Goal: Task Accomplishment & Management: Complete application form

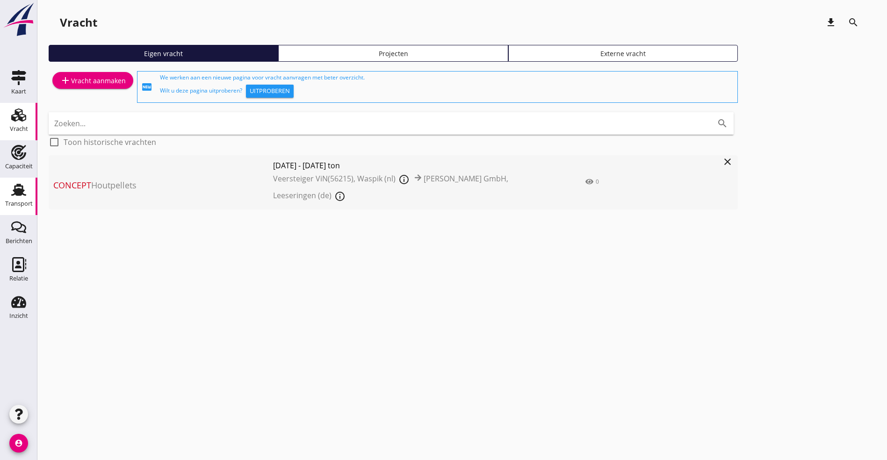
click at [10, 197] on div "Transport" at bounding box center [18, 189] width 22 height 15
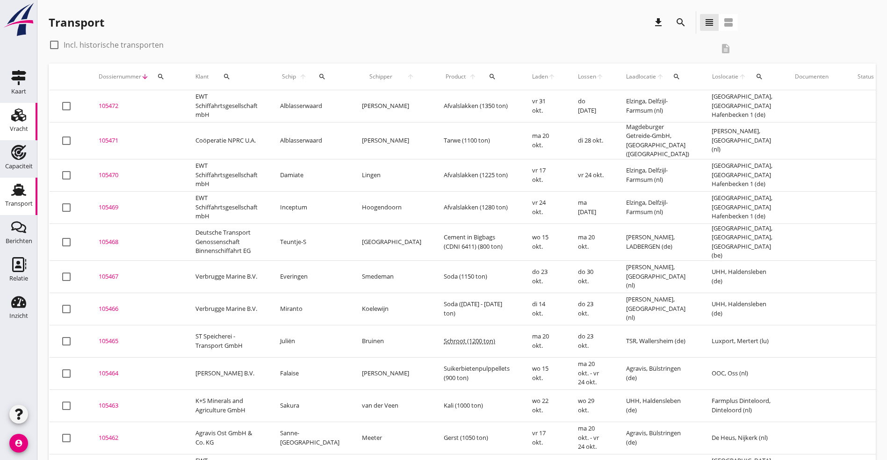
click at [16, 110] on icon "Vracht" at bounding box center [18, 115] width 15 height 15
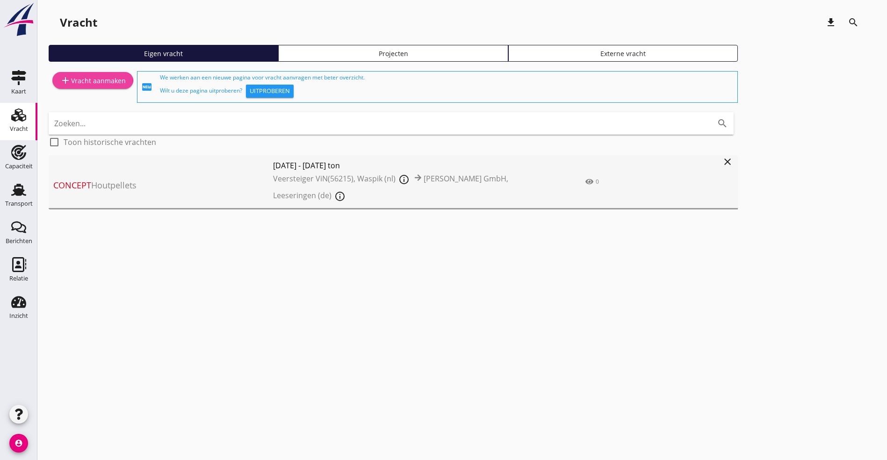
click at [82, 76] on div "add Vracht aanmaken" at bounding box center [93, 80] width 66 height 11
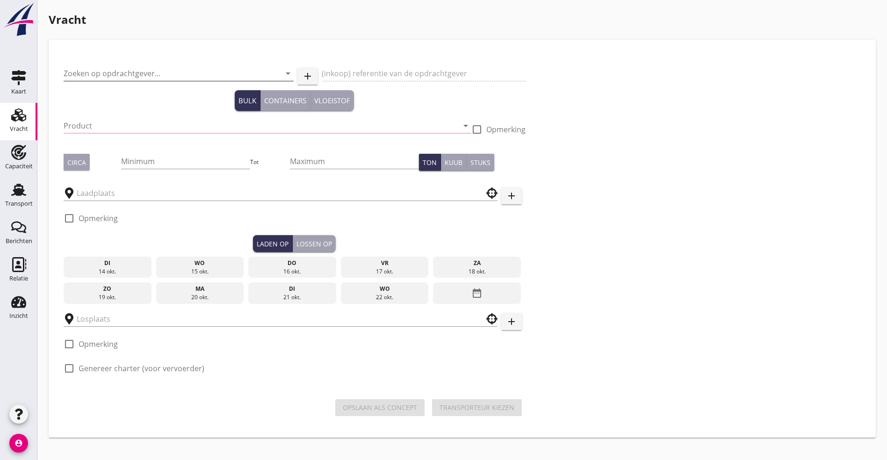
click at [95, 72] on input "Zoeken op opdrachtgever..." at bounding box center [166, 73] width 204 height 15
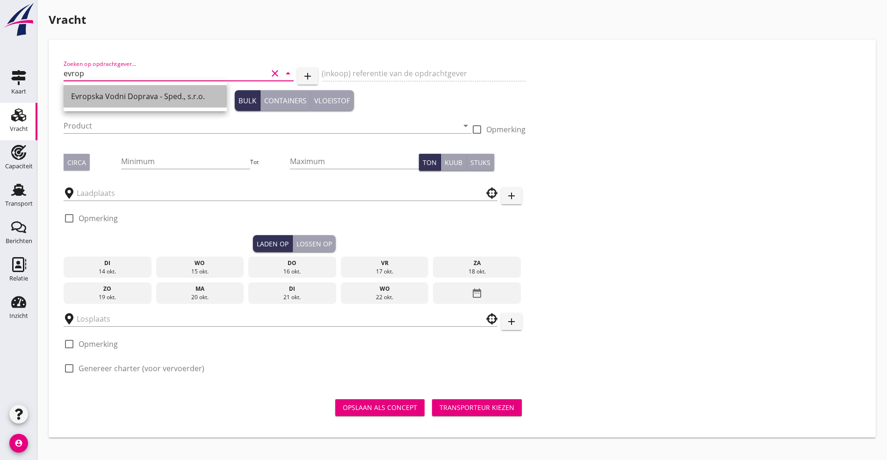
click at [167, 95] on div "Evropska Vodni Doprava - Sped., s.r.o." at bounding box center [145, 96] width 148 height 11
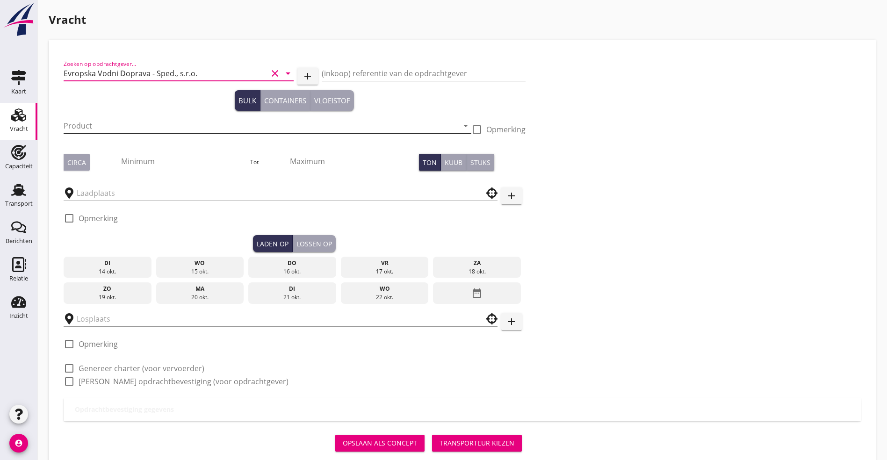
type input "Evropska Vodni Doprava - Sped., s.r.o."
click at [163, 127] on input "Product" at bounding box center [261, 125] width 395 height 15
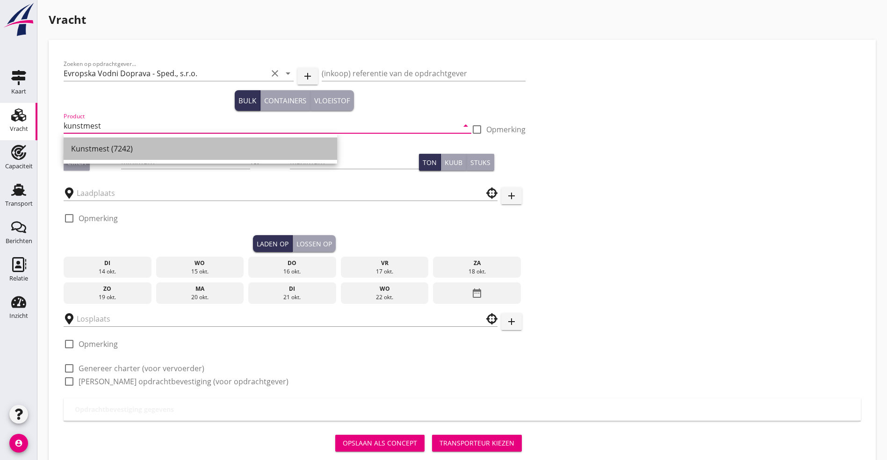
click at [110, 146] on div "Kunstmest (7242)" at bounding box center [200, 148] width 259 height 11
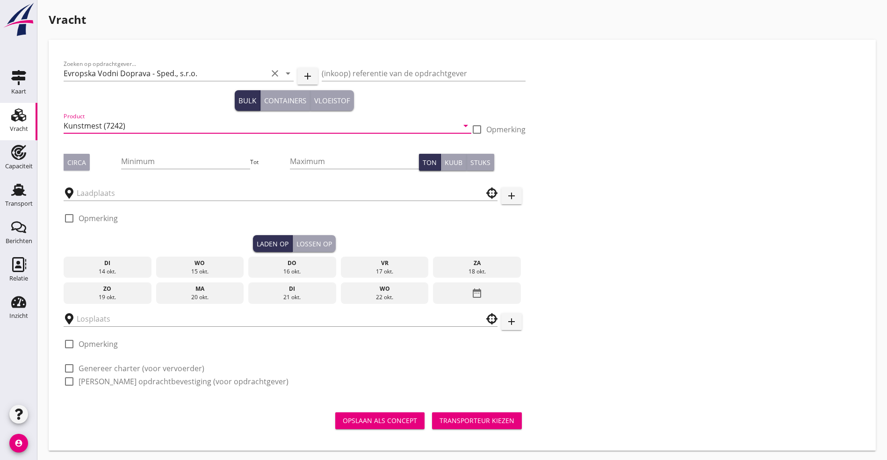
type input "Kunstmest (7242)"
click at [73, 163] on div "Circa" at bounding box center [76, 163] width 19 height 10
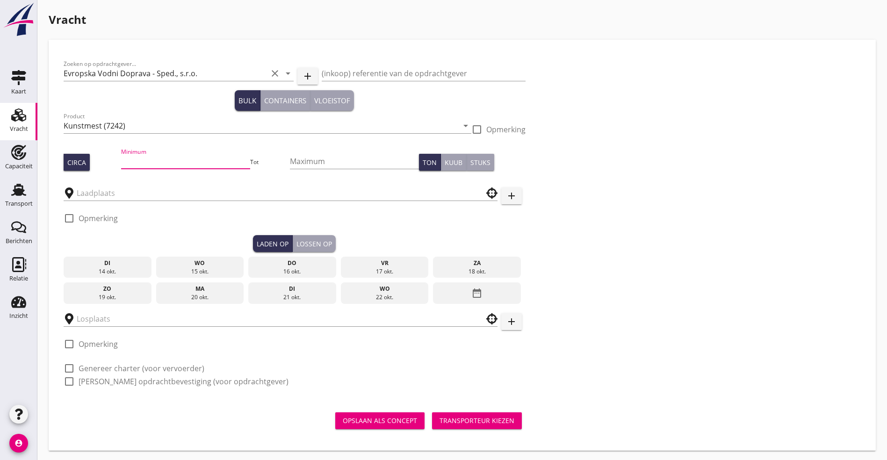
click at [140, 154] on input "Minimum" at bounding box center [185, 161] width 129 height 15
type input "1000"
click at [90, 202] on div at bounding box center [281, 192] width 434 height 29
click at [105, 195] on input "text" at bounding box center [274, 193] width 395 height 15
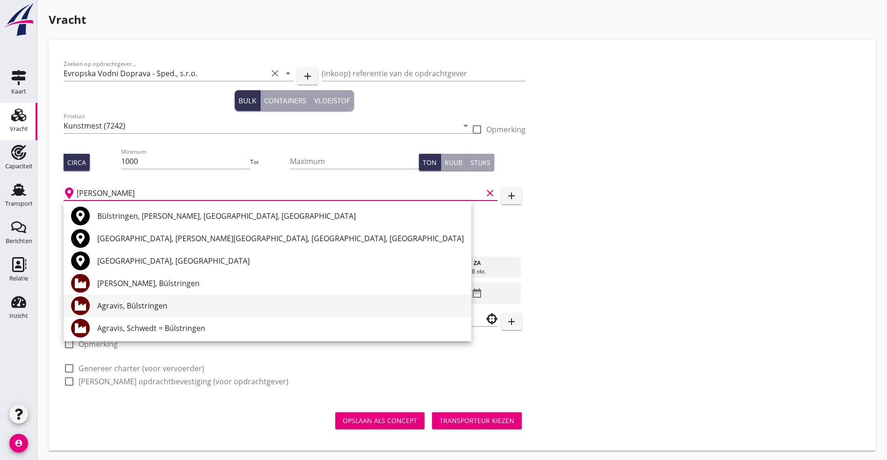
click at [177, 301] on div "Agravis, Bülstringen" at bounding box center [280, 305] width 367 height 11
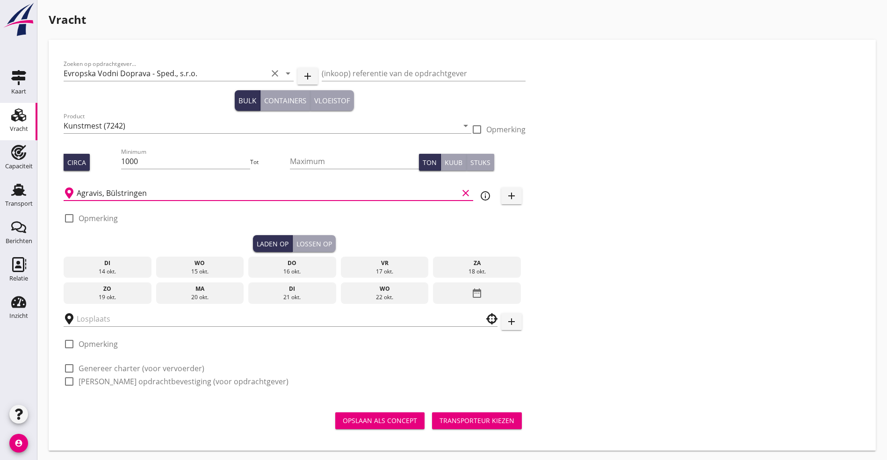
type input "Agravis, Bülstringen"
drag, startPoint x: 286, startPoint y: 259, endPoint x: 268, endPoint y: 271, distance: 21.7
click at [343, 260] on div "vr" at bounding box center [384, 263] width 83 height 8
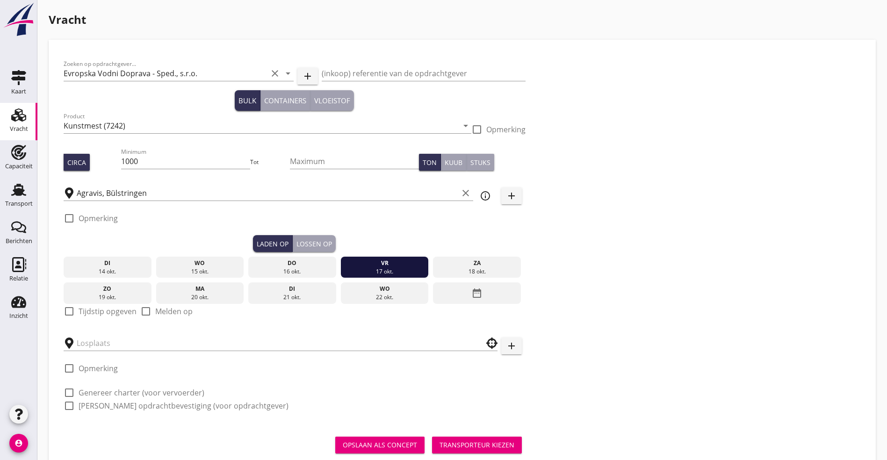
click at [85, 307] on label "Tijdstip opgeven" at bounding box center [108, 311] width 58 height 9
checkbox input "true"
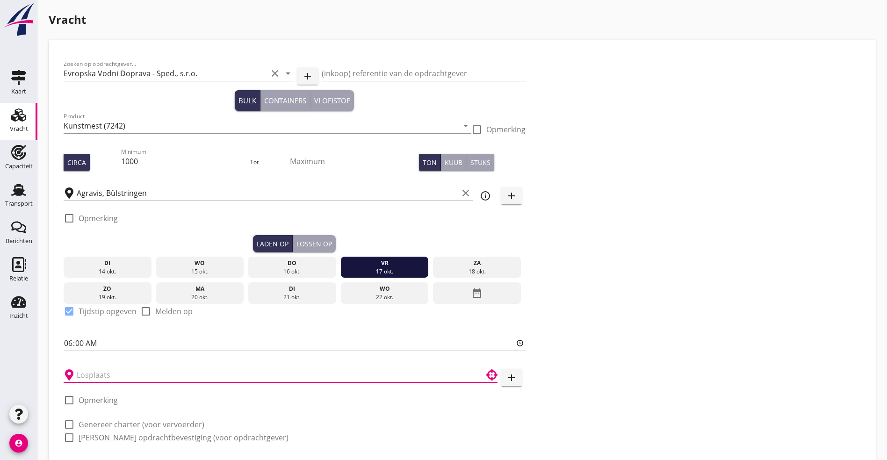
click at [83, 369] on input "text" at bounding box center [274, 375] width 395 height 15
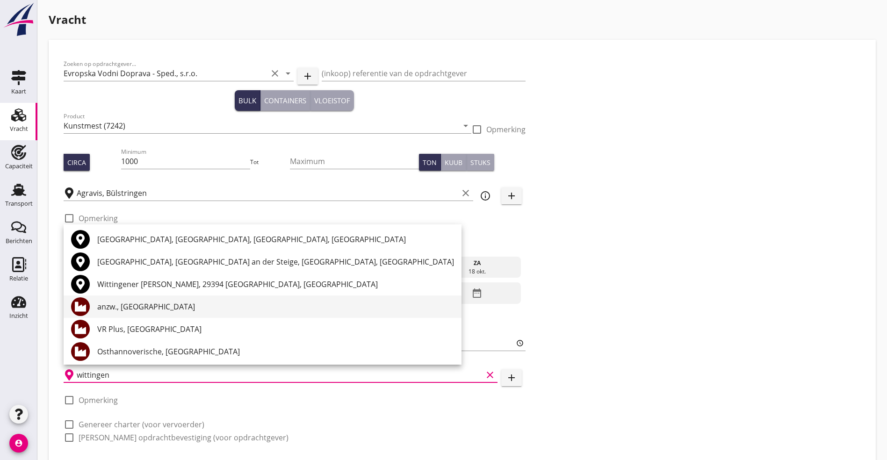
scroll to position [2, 0]
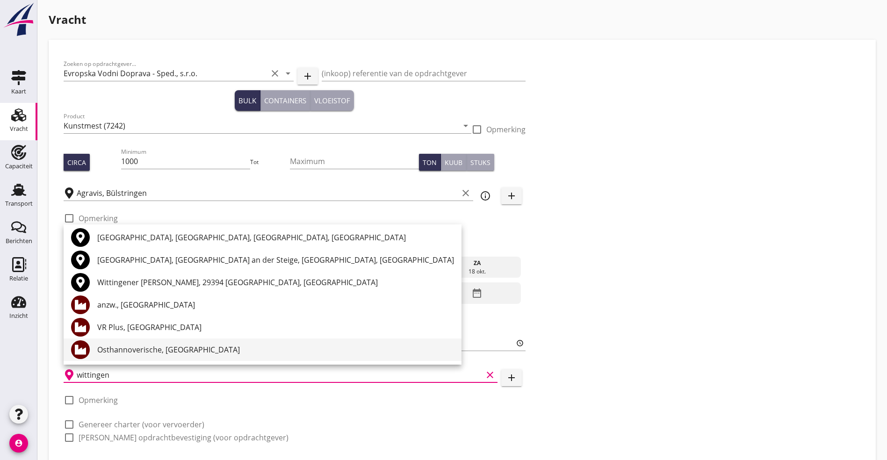
click at [126, 345] on div "Osthannoverische, [GEOGRAPHIC_DATA]" at bounding box center [275, 349] width 357 height 11
type input "Osthannoverische, [GEOGRAPHIC_DATA]"
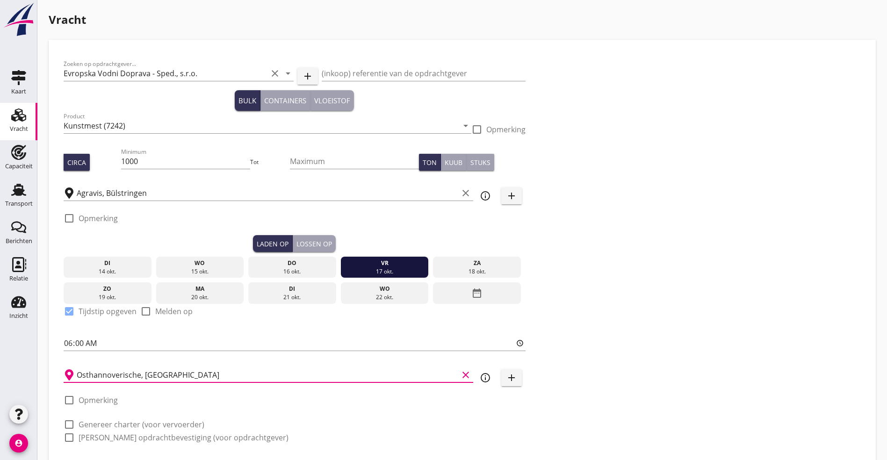
click at [296, 241] on div "Lossen op" at bounding box center [314, 244] width 36 height 10
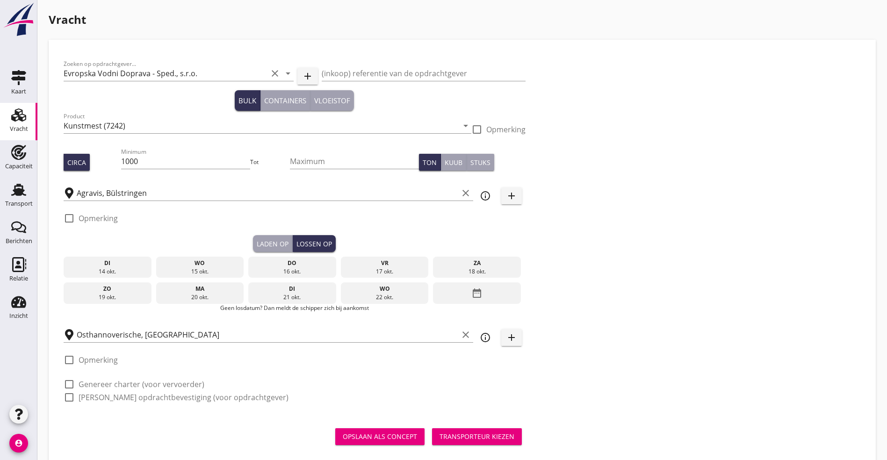
click at [167, 288] on div "ma" at bounding box center [199, 289] width 83 height 8
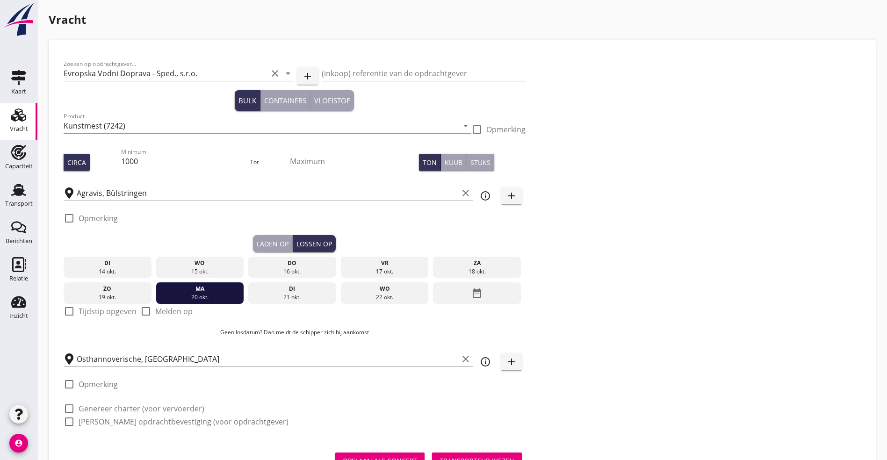
click at [86, 311] on label "Tijdstip opgeven" at bounding box center [108, 311] width 58 height 9
checkbox input "true"
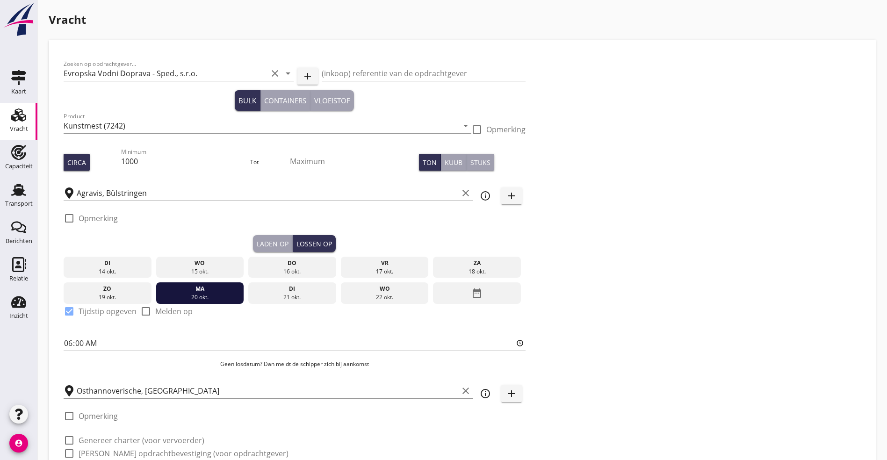
click at [88, 439] on label "Genereer charter (voor vervoerder)" at bounding box center [142, 440] width 126 height 9
checkbox input "true"
click at [84, 454] on label "[PERSON_NAME] opdrachtbevestiging (voor opdrachtgever)" at bounding box center [184, 453] width 210 height 9
checkbox input "true"
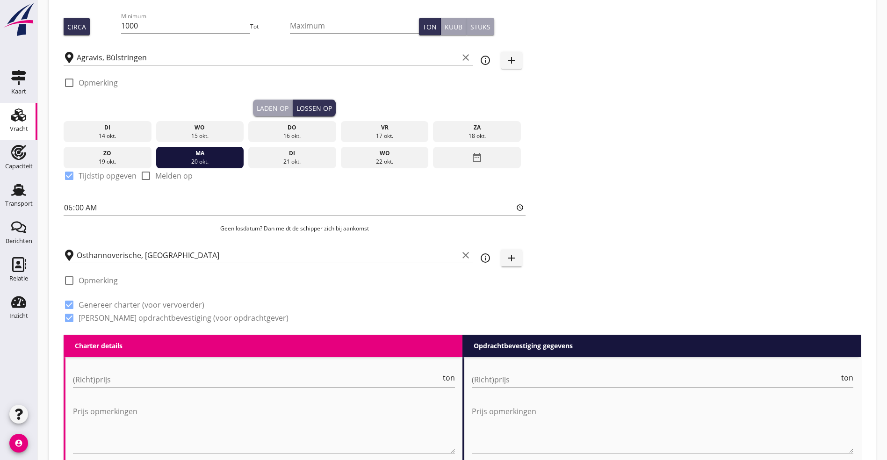
scroll to position [140, 0]
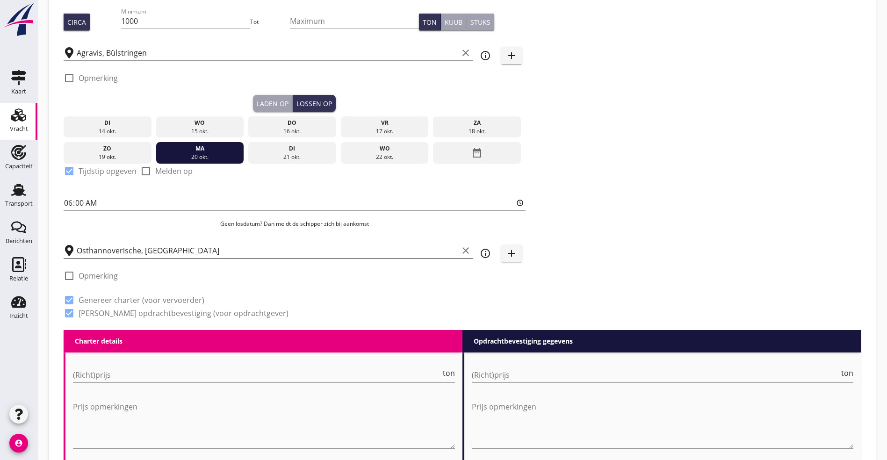
click at [280, 247] on input "Osthannoverische, [GEOGRAPHIC_DATA]" at bounding box center [268, 250] width 382 height 15
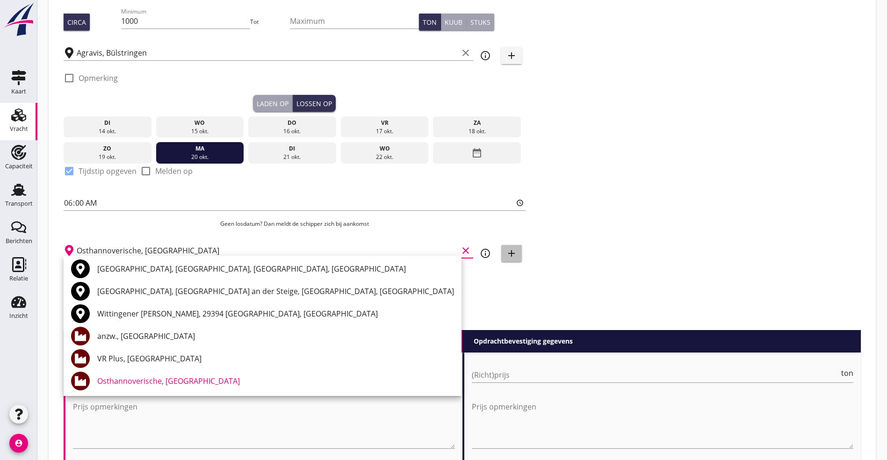
click at [506, 251] on icon "add" at bounding box center [511, 253] width 11 height 11
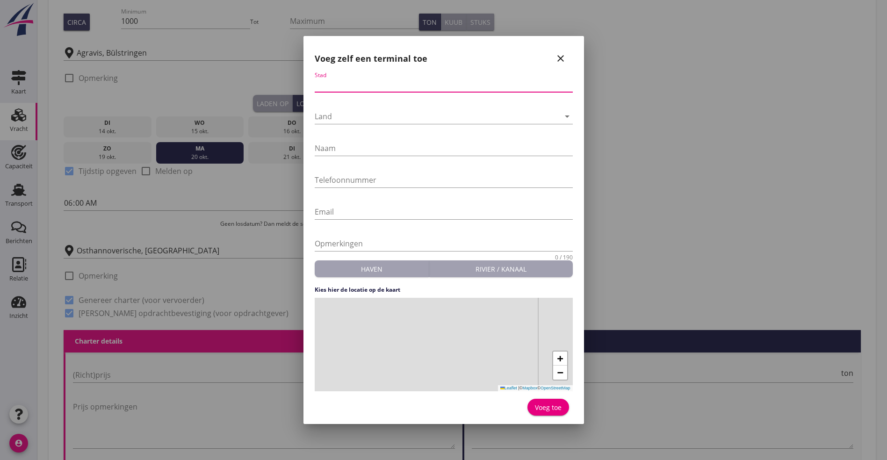
click at [346, 84] on input "Stad" at bounding box center [444, 84] width 258 height 15
type input "Wittingen"
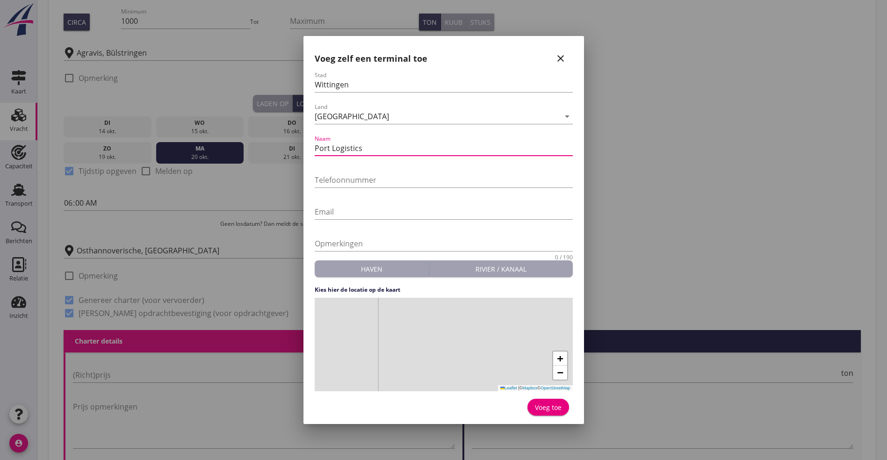
type input "Port Logistics"
type input "+49"
click at [546, 406] on div "Voeg toe" at bounding box center [548, 408] width 27 height 10
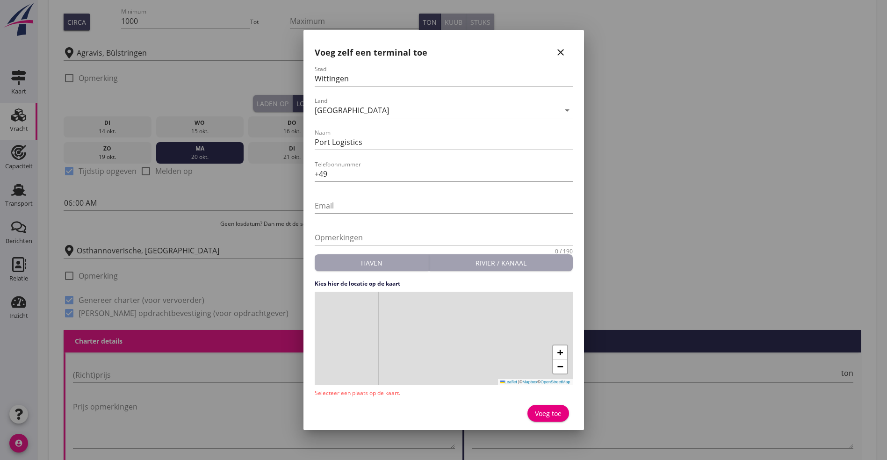
click at [420, 333] on div "+ − Leaflet | © Mapbox © OpenStreetMap" at bounding box center [444, 339] width 258 height 94
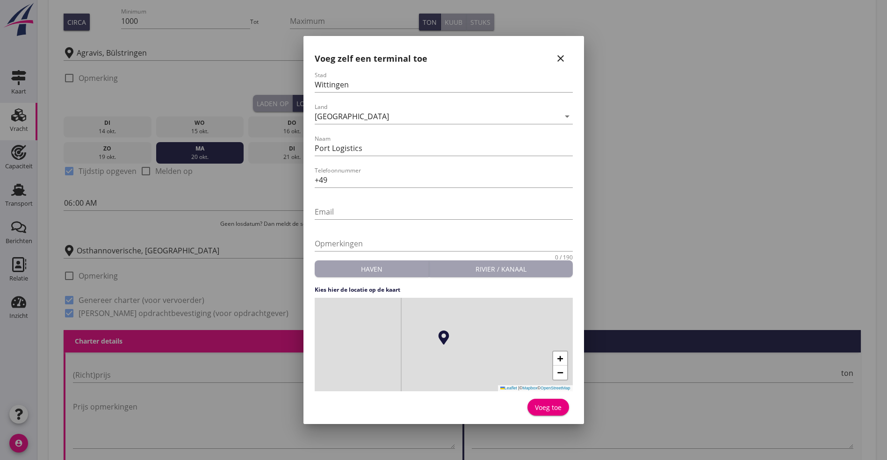
click at [559, 401] on button "Voeg toe" at bounding box center [549, 407] width 42 height 17
type input "Port Logistics"
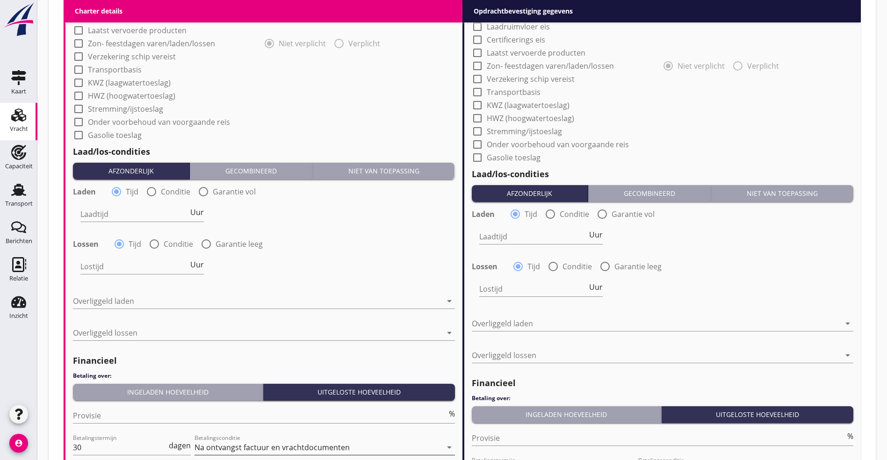
scroll to position [961, 0]
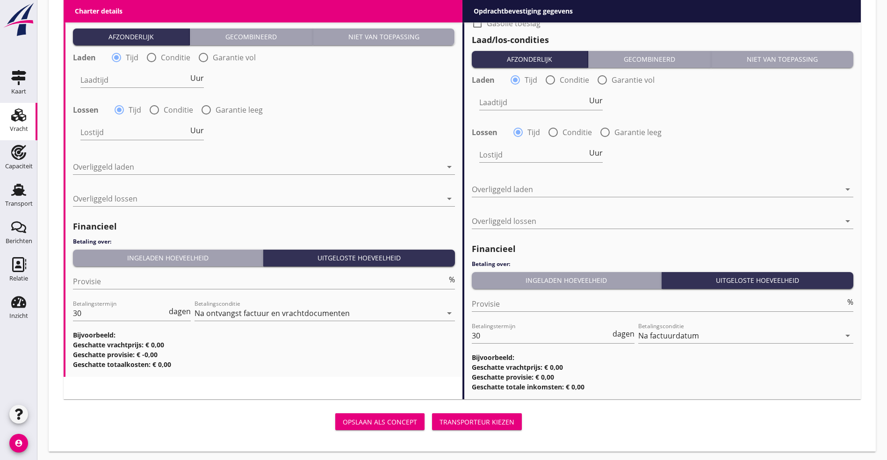
click at [343, 421] on div "Opslaan als concept" at bounding box center [380, 422] width 74 height 10
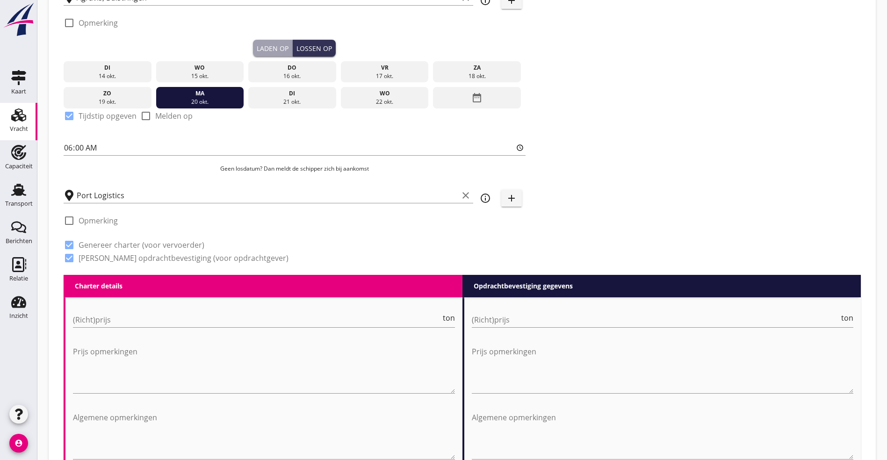
scroll to position [189, 0]
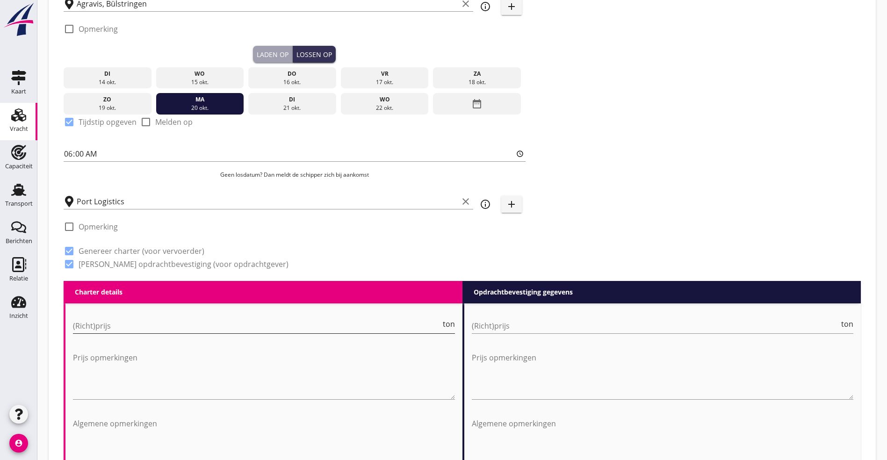
click at [119, 318] on input "(Richt)prijs" at bounding box center [257, 325] width 368 height 15
type input "7"
type input "7.00"
click at [595, 321] on input "(Richt)prijs" at bounding box center [656, 325] width 368 height 15
type input "7"
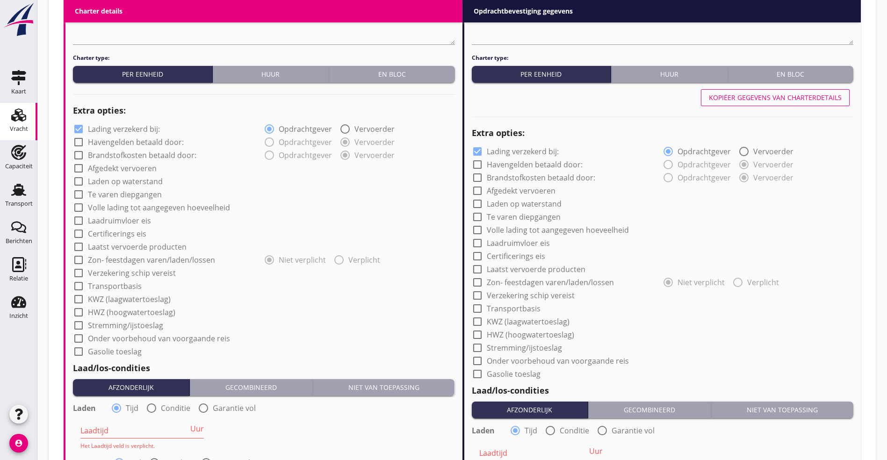
scroll to position [470, 0]
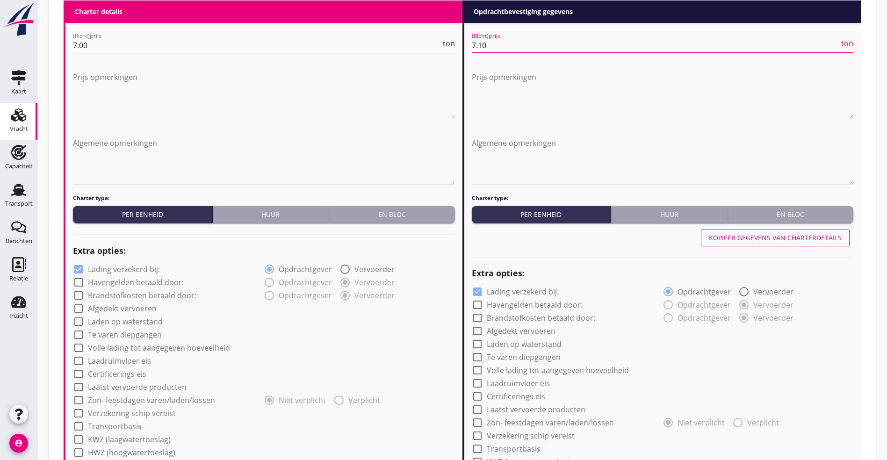
type input "7.10"
click at [106, 305] on label "Afgedekt vervoeren" at bounding box center [122, 308] width 69 height 9
checkbox input "true"
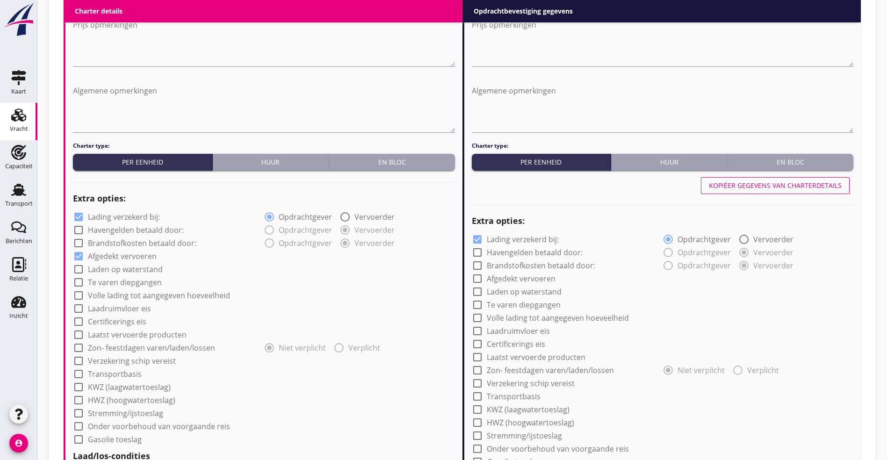
scroll to position [540, 0]
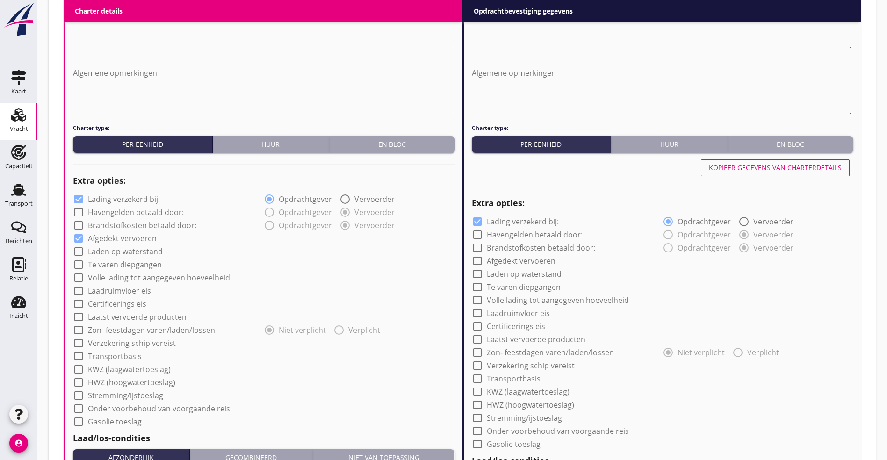
click at [114, 356] on label "Transportbasis" at bounding box center [115, 356] width 54 height 9
checkbox input "true"
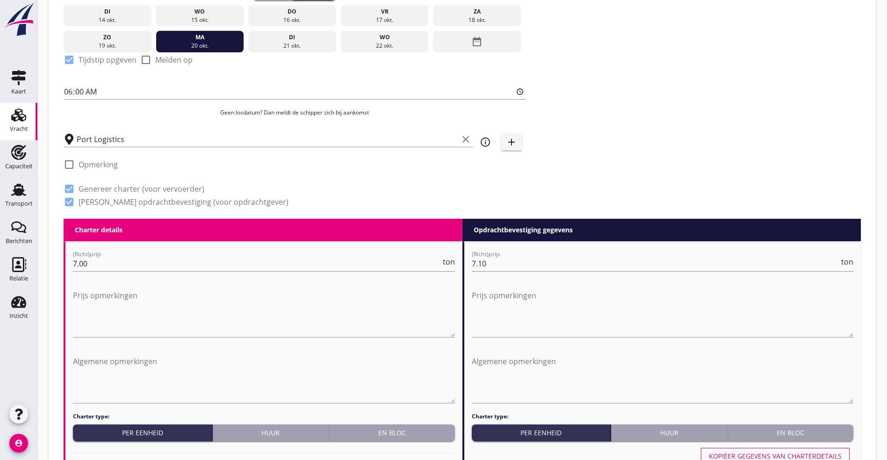
scroll to position [189, 0]
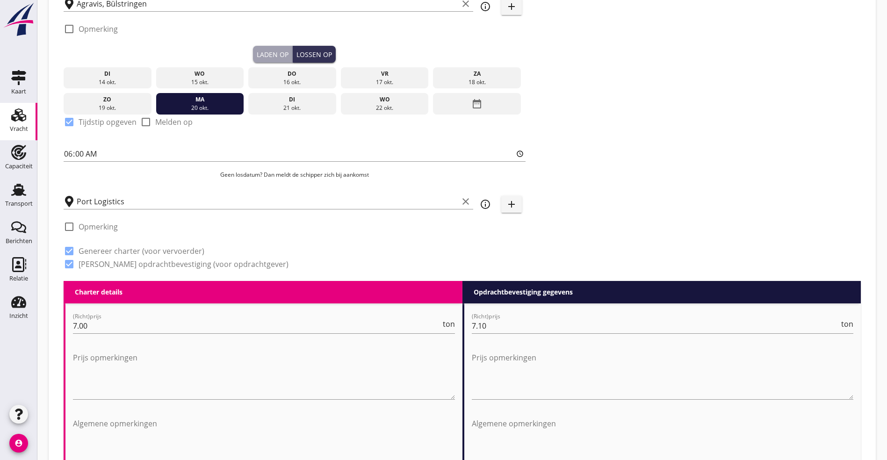
click at [480, 202] on icon "info_outline" at bounding box center [485, 204] width 11 height 11
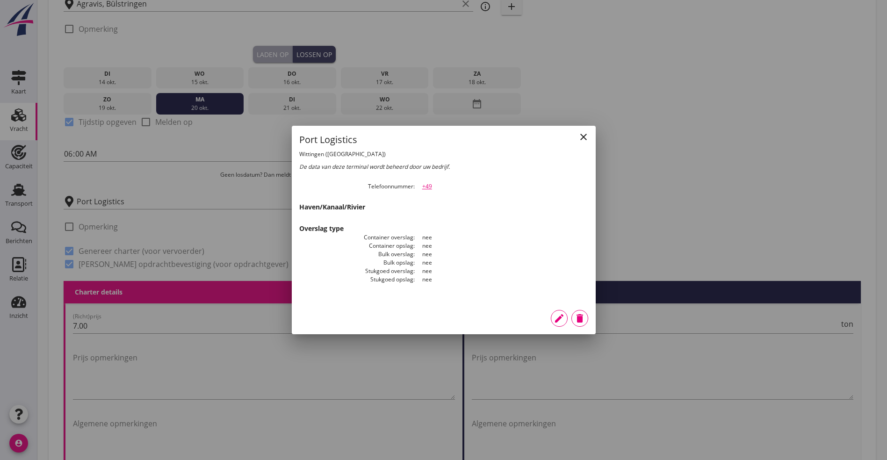
click at [587, 131] on button "close" at bounding box center [583, 137] width 17 height 17
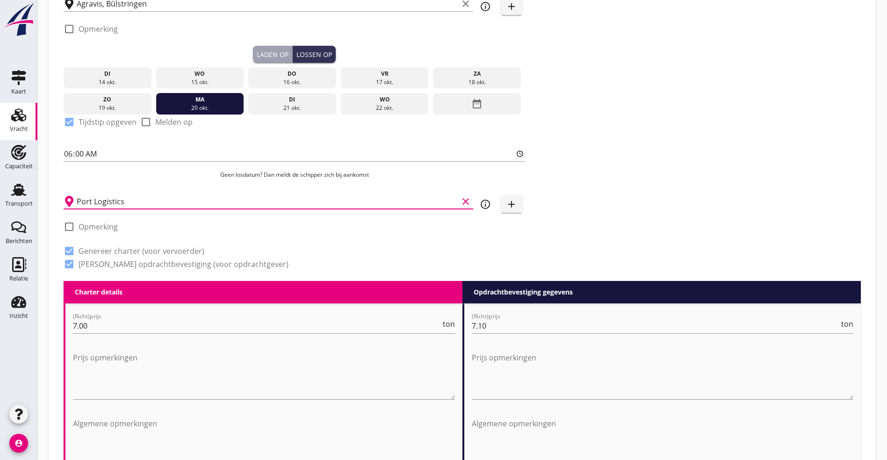
click at [149, 202] on input "Port Logistics" at bounding box center [268, 201] width 382 height 15
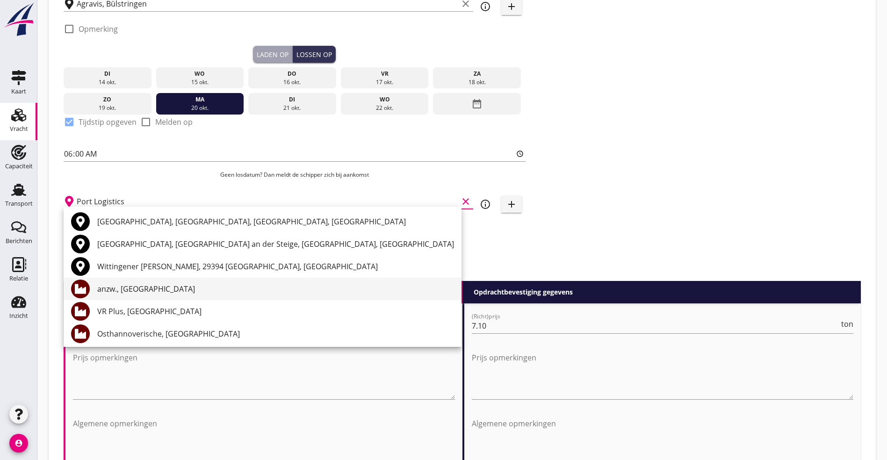
scroll to position [2, 0]
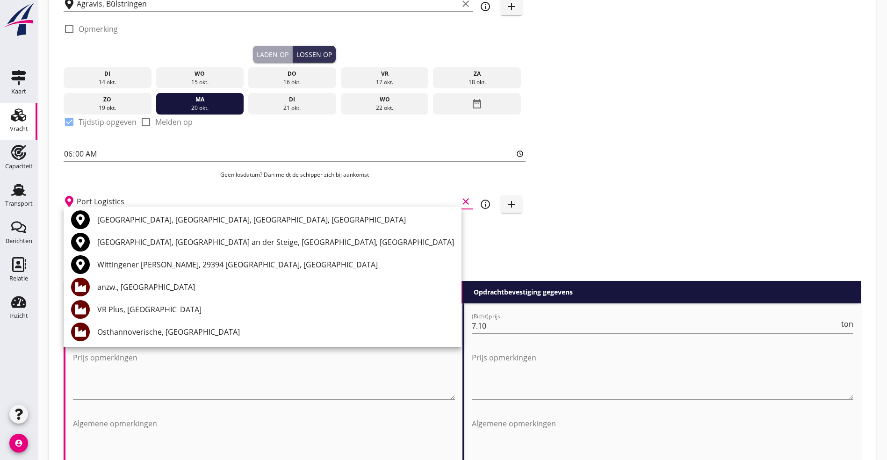
click at [174, 196] on input "Port Logistics" at bounding box center [268, 201] width 382 height 15
type input "P"
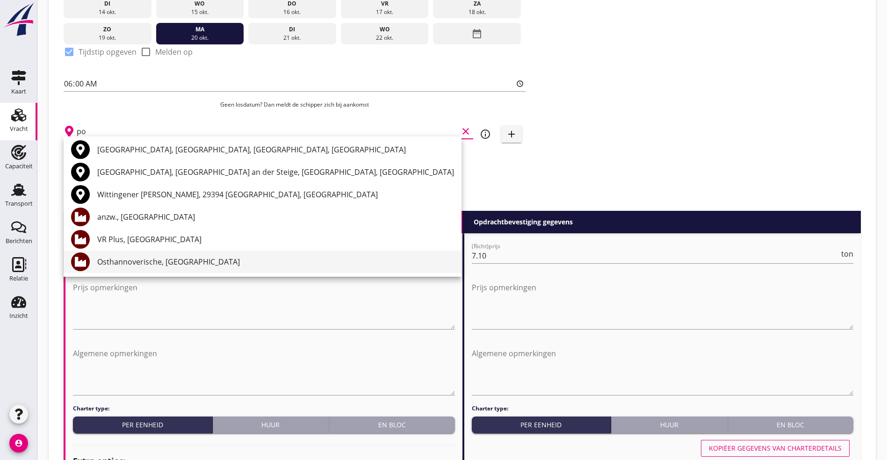
scroll to position [0, 0]
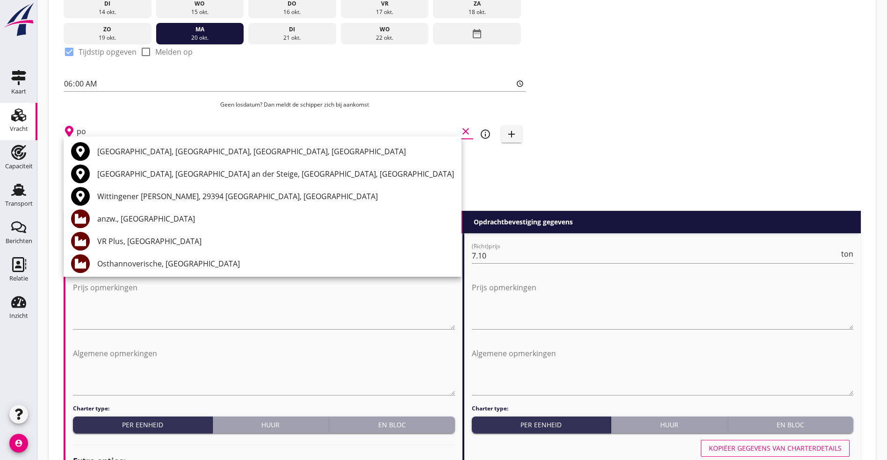
type input "p"
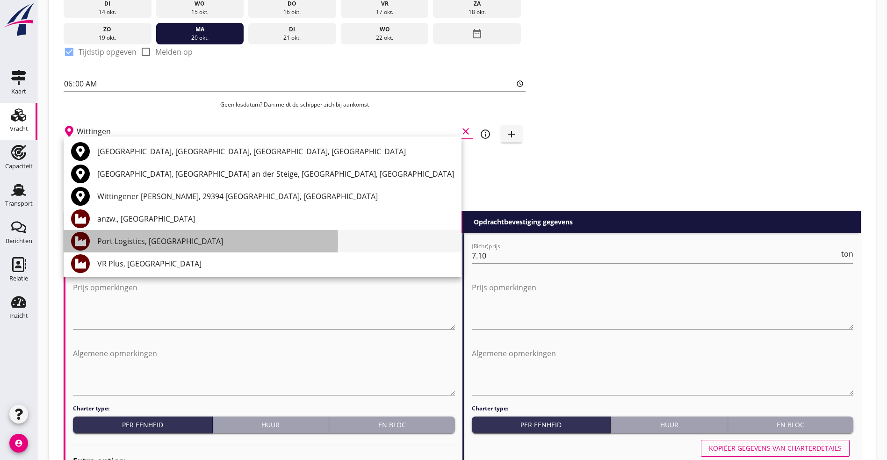
click at [150, 240] on div "Port Logistics, [GEOGRAPHIC_DATA]" at bounding box center [275, 241] width 357 height 11
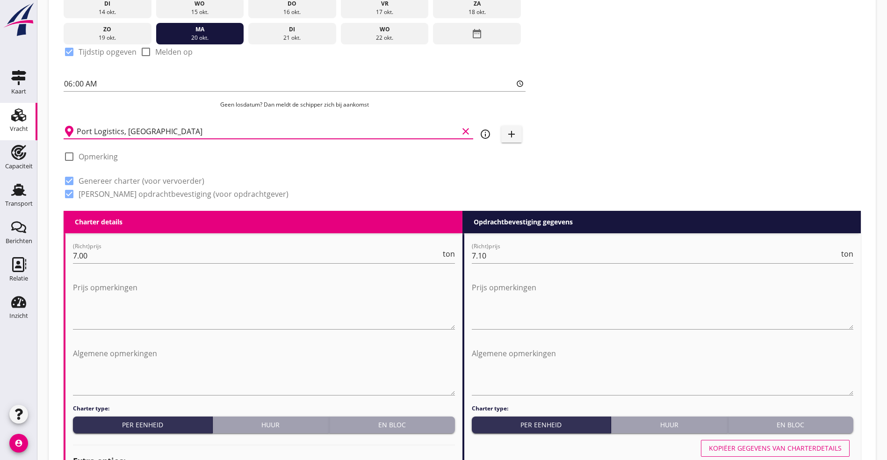
type input "Port Logistics, [GEOGRAPHIC_DATA]"
click at [480, 131] on icon "info_outline" at bounding box center [485, 134] width 11 height 11
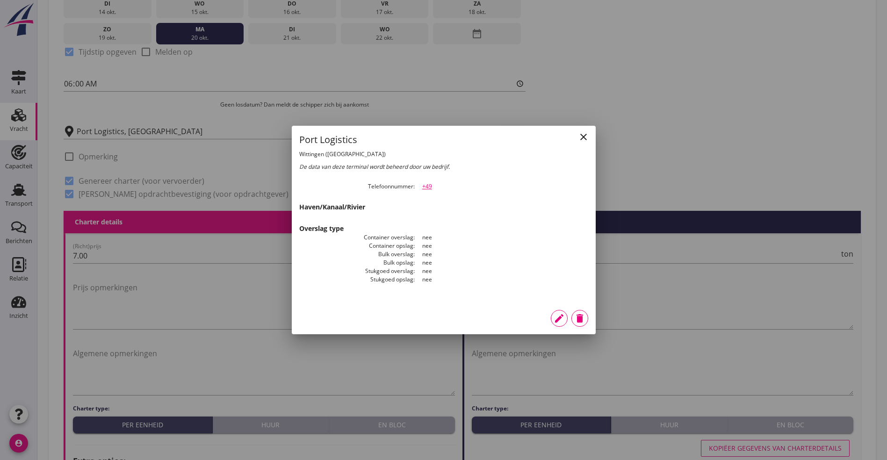
click at [474, 86] on div at bounding box center [443, 230] width 887 height 460
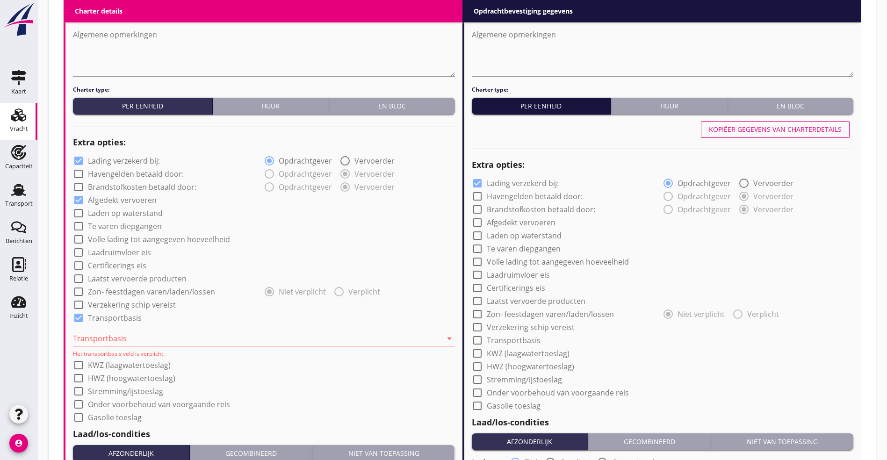
scroll to position [610, 0]
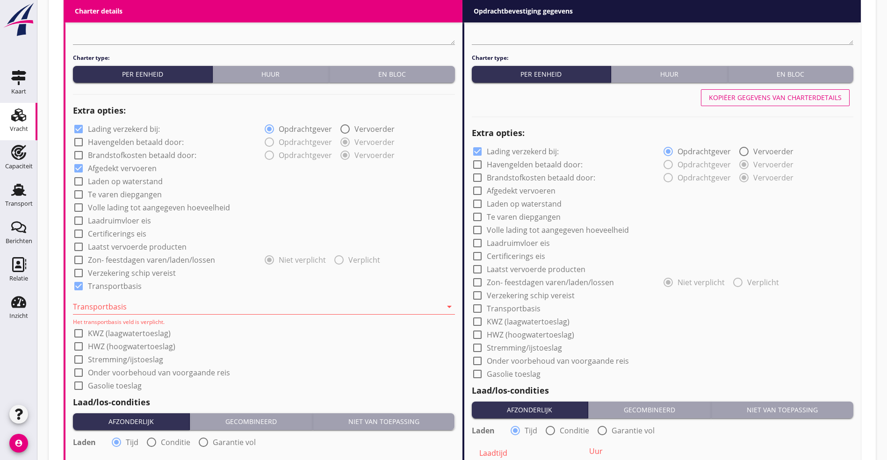
click at [156, 296] on div "Transportbasis arrow_drop_down Het transportbasis veld is verplicht." at bounding box center [264, 310] width 382 height 32
click at [146, 303] on div at bounding box center [257, 306] width 369 height 15
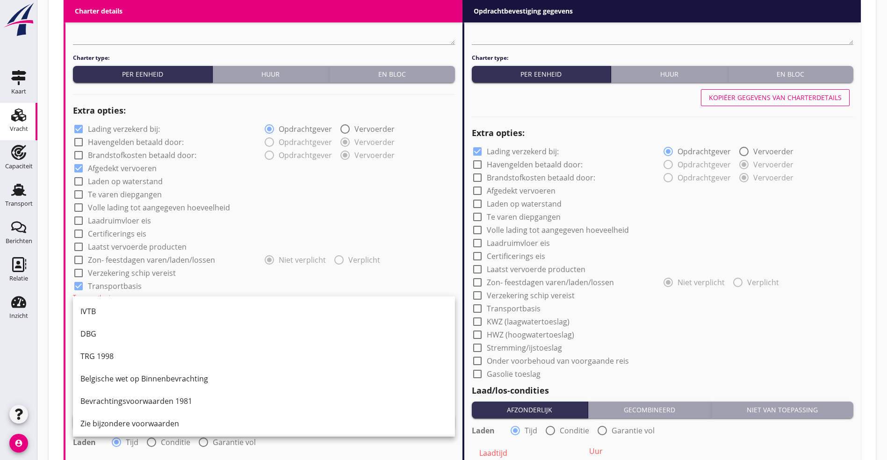
scroll to position [24, 0]
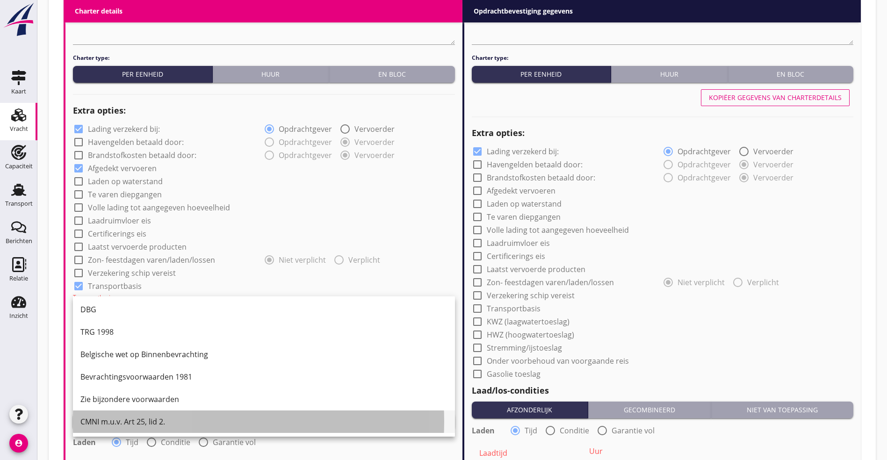
click at [106, 417] on div "CMNI m.u.v. Art 25, lid 2." at bounding box center [263, 421] width 367 height 11
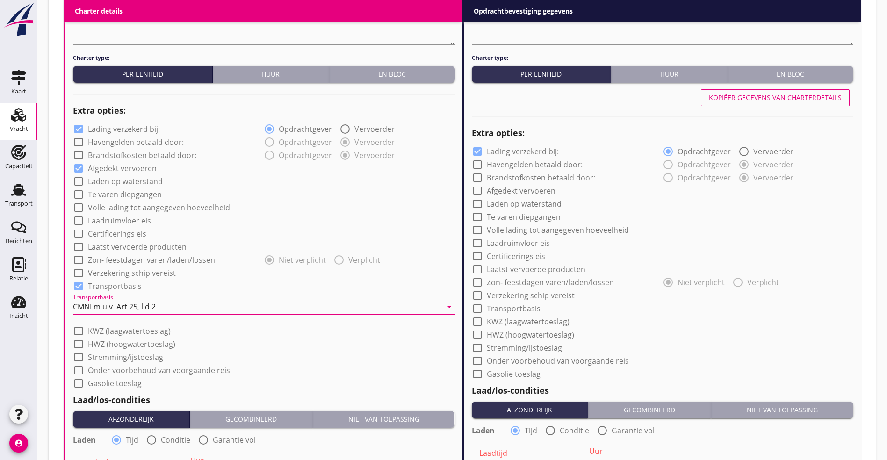
click at [126, 203] on label "Volle lading tot aangegeven hoeveelheid" at bounding box center [159, 207] width 142 height 9
checkbox input "true"
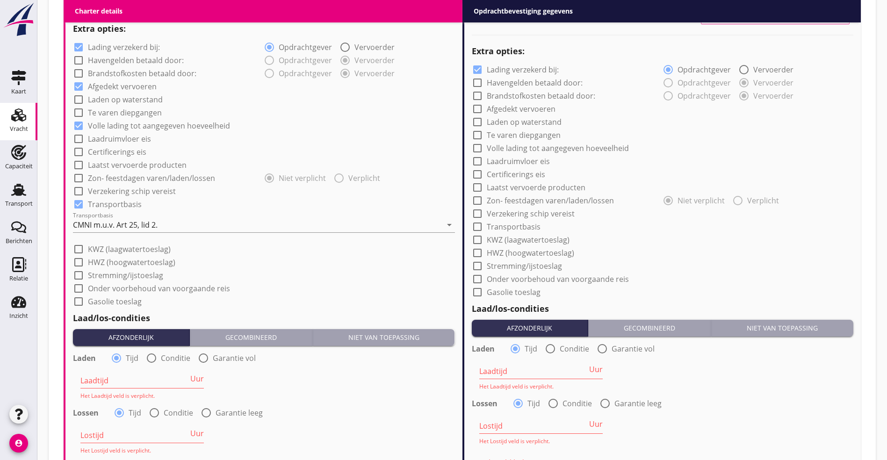
scroll to position [821, 0]
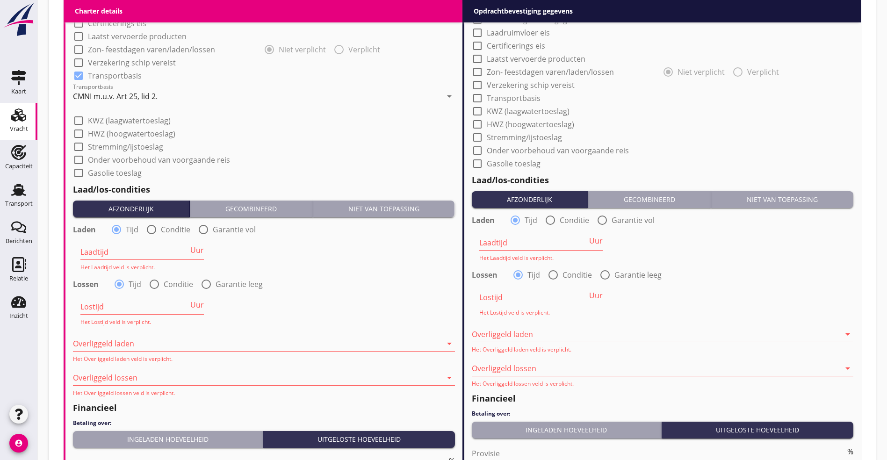
click at [156, 248] on input "Laadtijd" at bounding box center [134, 252] width 108 height 15
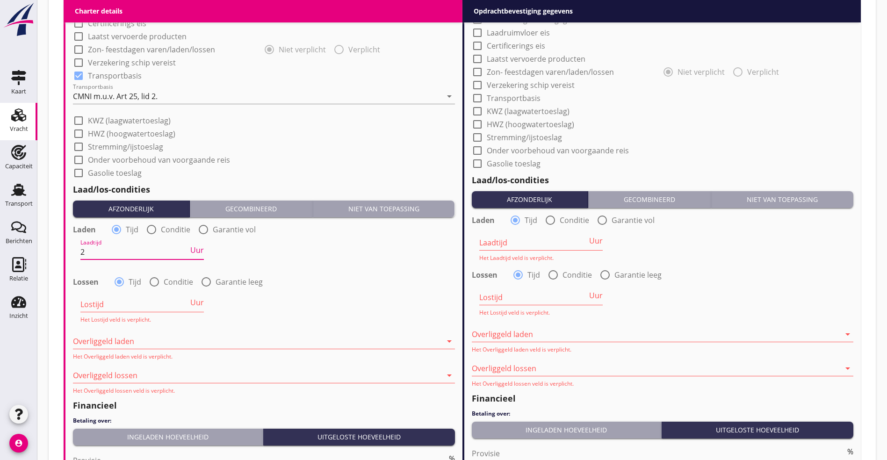
drag, startPoint x: 199, startPoint y: 250, endPoint x: 197, endPoint y: 255, distance: 5.5
click at [199, 251] on span "Uur" at bounding box center [197, 249] width 14 height 7
type input "2"
click at [138, 299] on input "Lostijd" at bounding box center [134, 304] width 108 height 15
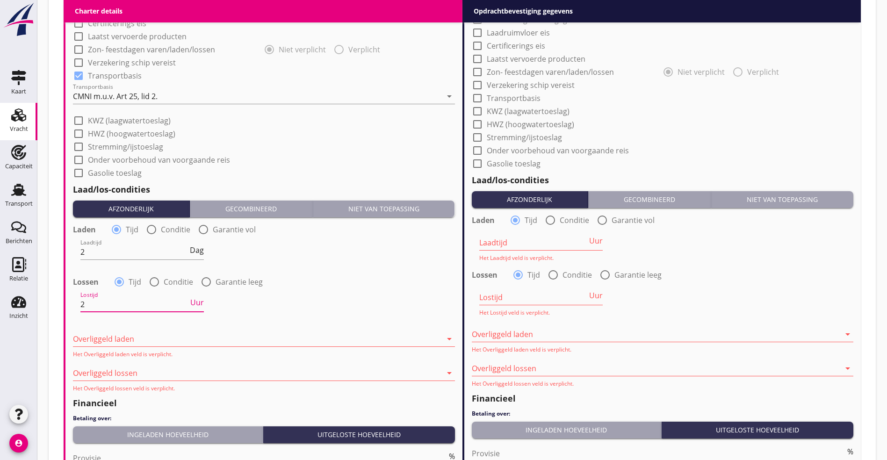
click at [195, 305] on div "Lostijd 2 Uur" at bounding box center [141, 304] width 123 height 15
type input "2"
click at [205, 297] on div "Lostijd 2 Uur" at bounding box center [264, 306] width 384 height 34
click at [204, 299] on span "Uur" at bounding box center [197, 302] width 14 height 7
click at [110, 334] on div at bounding box center [257, 339] width 369 height 15
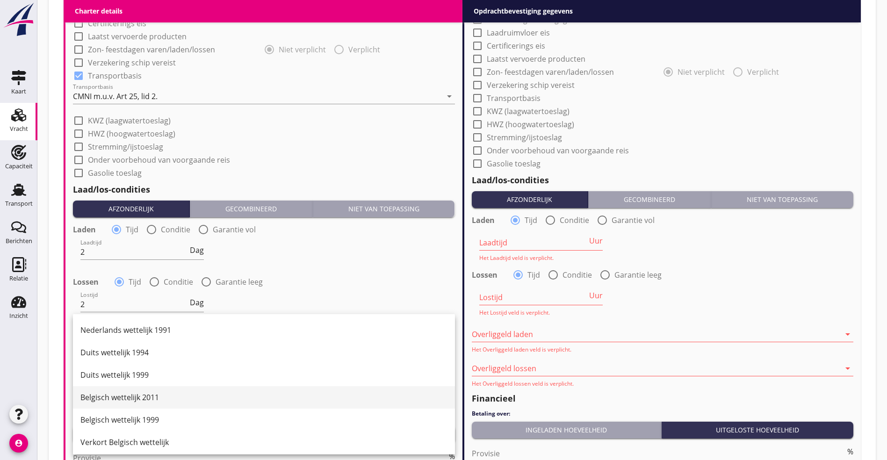
scroll to position [0, 0]
click at [134, 391] on div "Duits wettelijk 1999" at bounding box center [263, 396] width 367 height 11
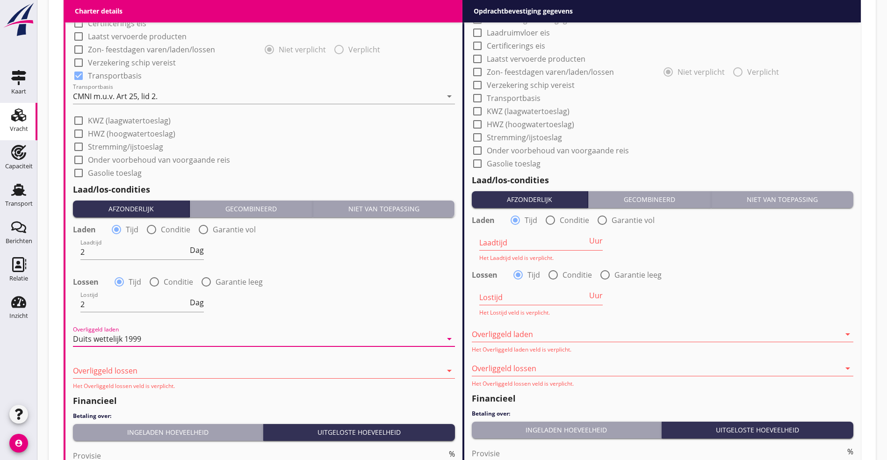
click at [119, 363] on div at bounding box center [257, 370] width 369 height 15
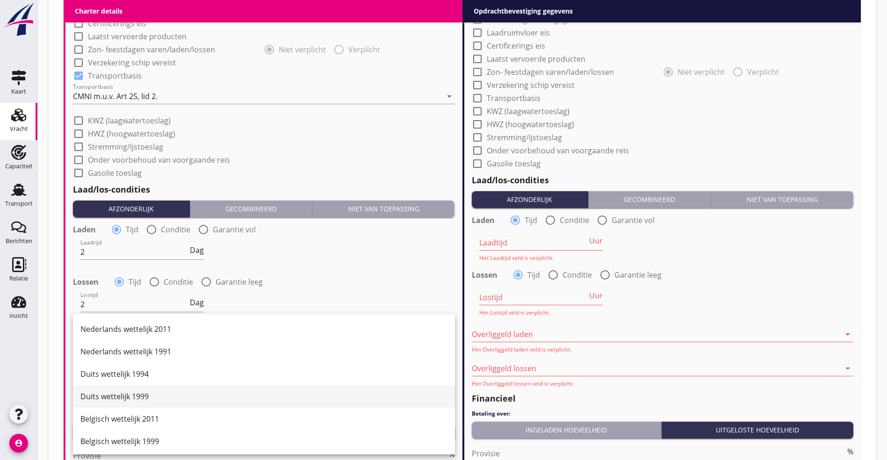
click at [125, 400] on div "Duits wettelijk 1999" at bounding box center [263, 396] width 367 height 11
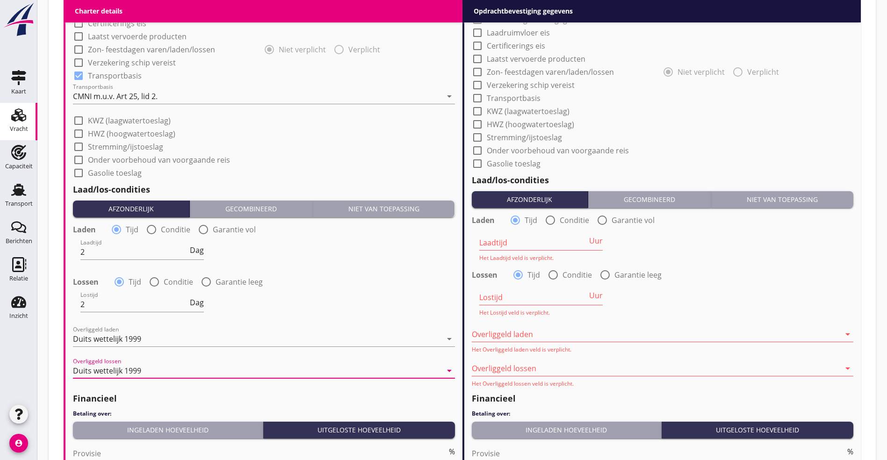
click at [110, 425] on div "Ingeladen hoeveelheid" at bounding box center [168, 430] width 182 height 10
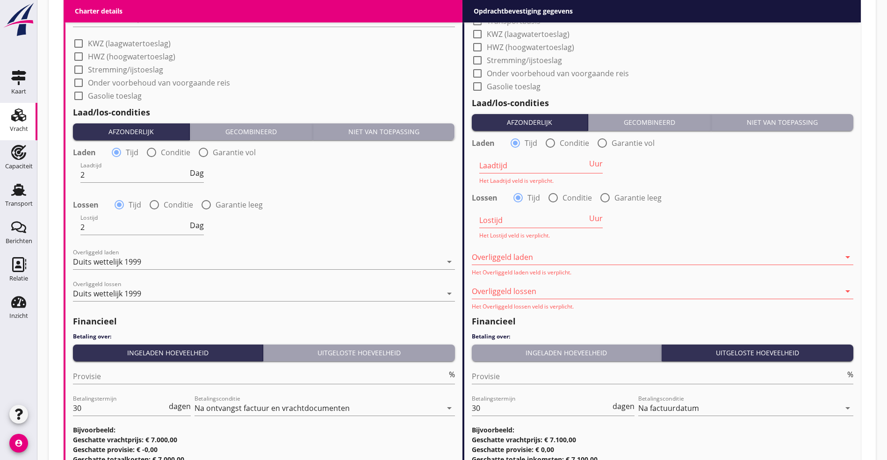
scroll to position [961, 0]
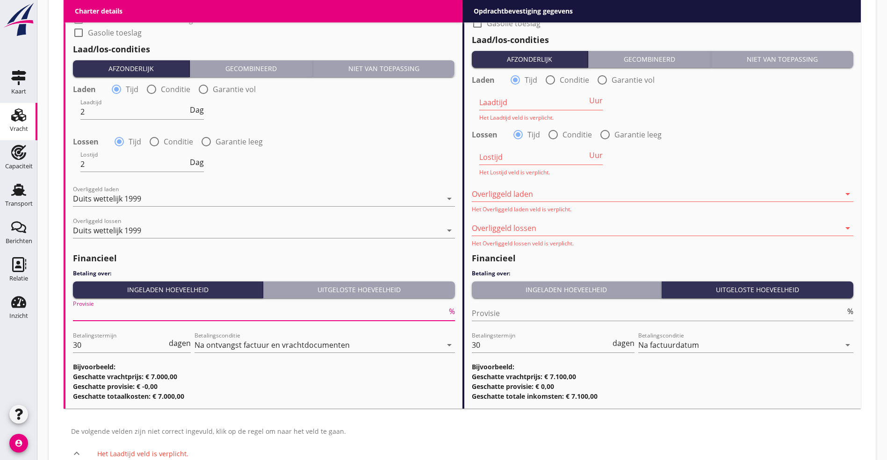
click at [150, 313] on input "Provisie" at bounding box center [260, 313] width 374 height 15
type input "5"
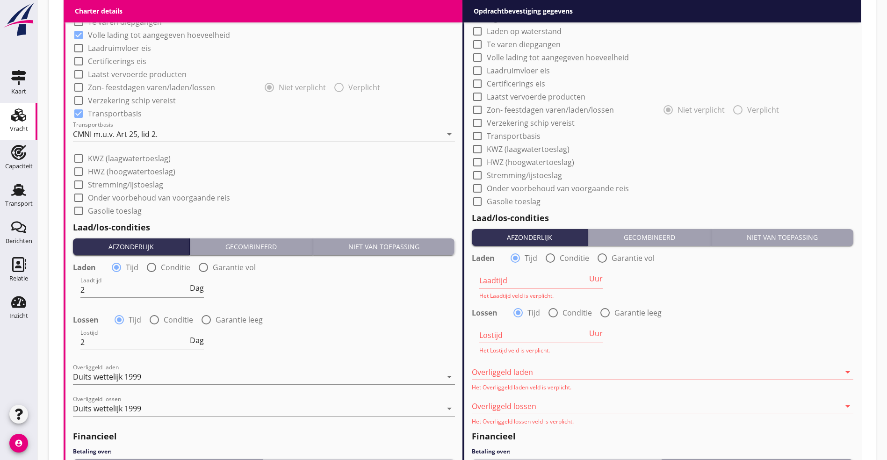
scroll to position [595, 0]
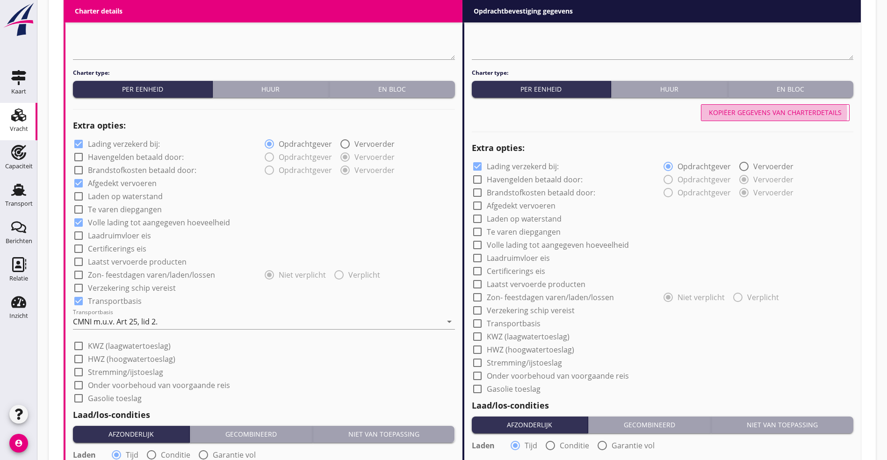
click at [755, 108] on div "Kopiëer gegevens van charterdetails" at bounding box center [775, 113] width 133 height 10
checkbox input "true"
type input "2"
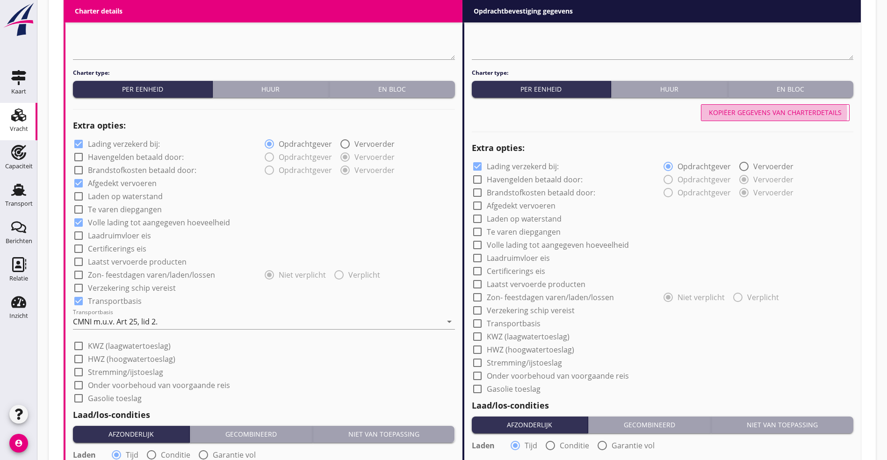
type input "2"
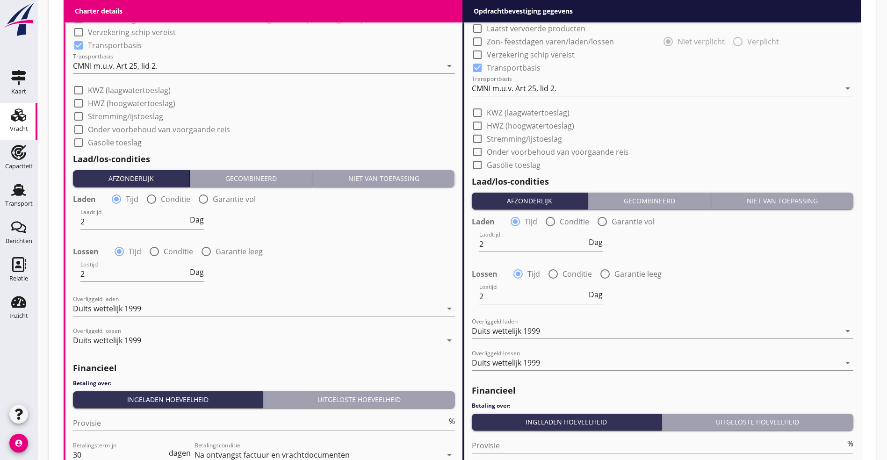
scroll to position [853, 0]
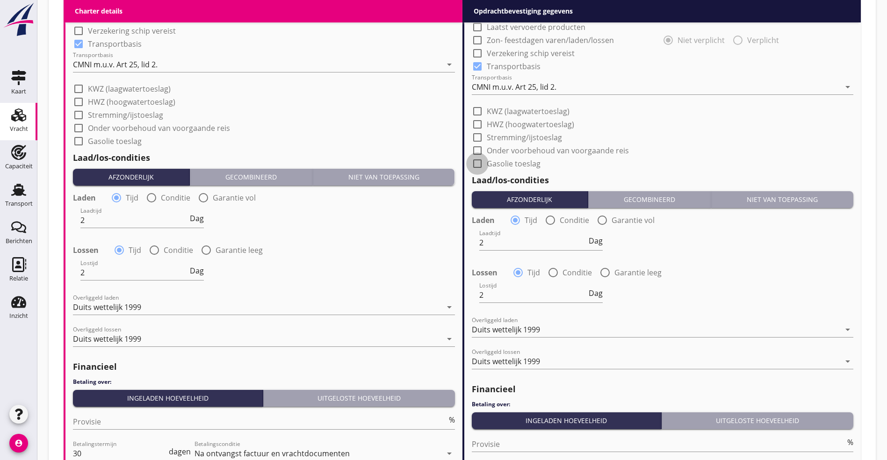
click at [477, 159] on div at bounding box center [478, 164] width 16 height 16
checkbox input "true"
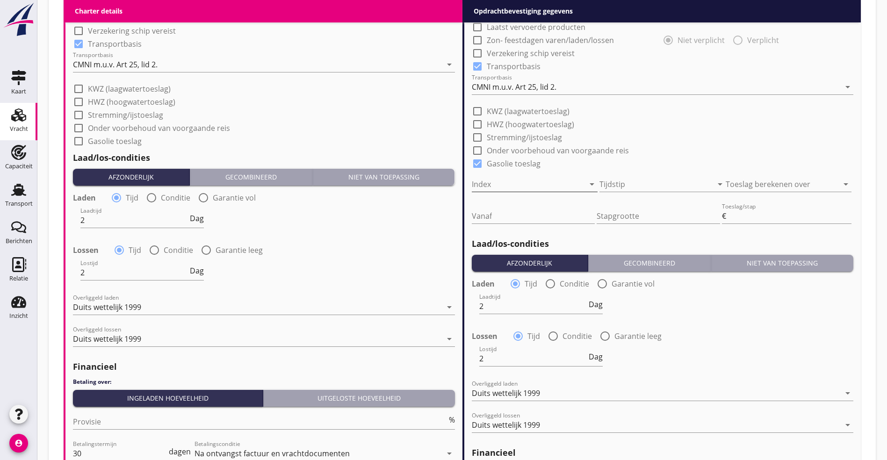
click at [520, 178] on div at bounding box center [522, 184] width 100 height 15
click at [513, 210] on div "KBN" at bounding box center [534, 211] width 111 height 11
click at [630, 180] on div at bounding box center [650, 184] width 100 height 15
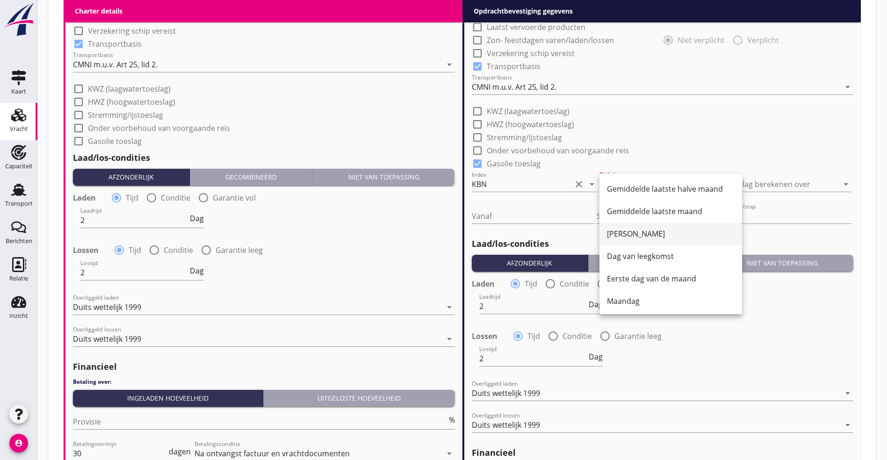
click at [636, 233] on div "[PERSON_NAME]" at bounding box center [671, 233] width 128 height 11
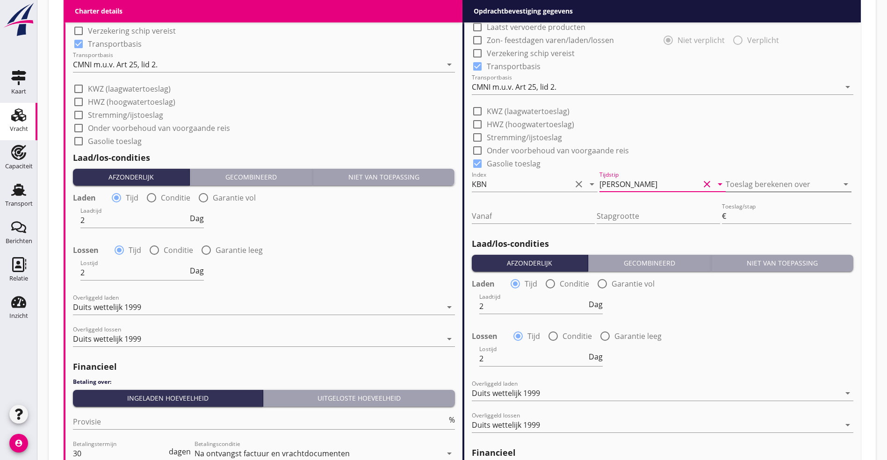
click at [779, 177] on div at bounding box center [776, 184] width 100 height 15
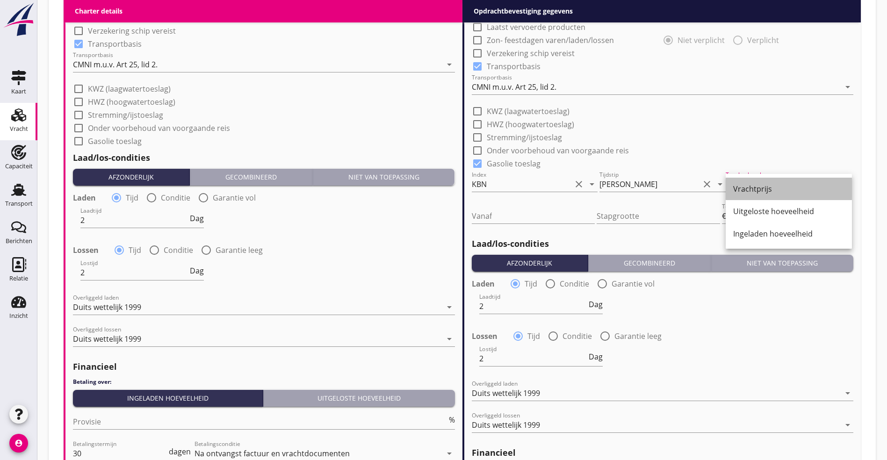
click at [766, 190] on div "Vrachtprijs" at bounding box center [788, 188] width 111 height 11
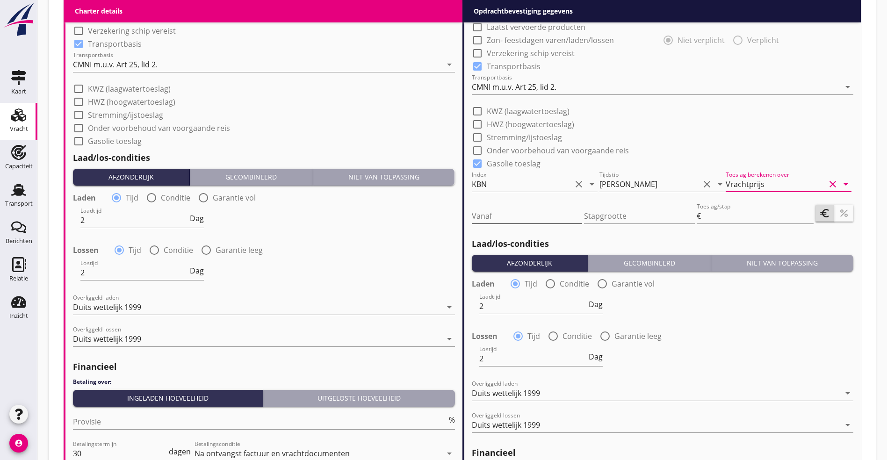
click at [504, 216] on input "Vanaf" at bounding box center [527, 216] width 111 height 15
type input "900"
click at [620, 212] on input "Stapgrootte" at bounding box center [639, 216] width 111 height 15
type input "5"
click at [718, 215] on input "Toeslag/stap" at bounding box center [758, 216] width 111 height 15
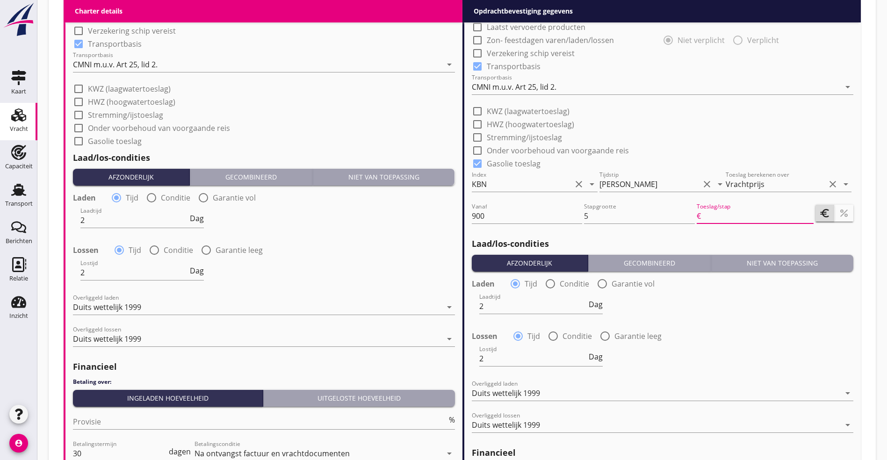
type input "5"
type input ".0"
type input "0.50"
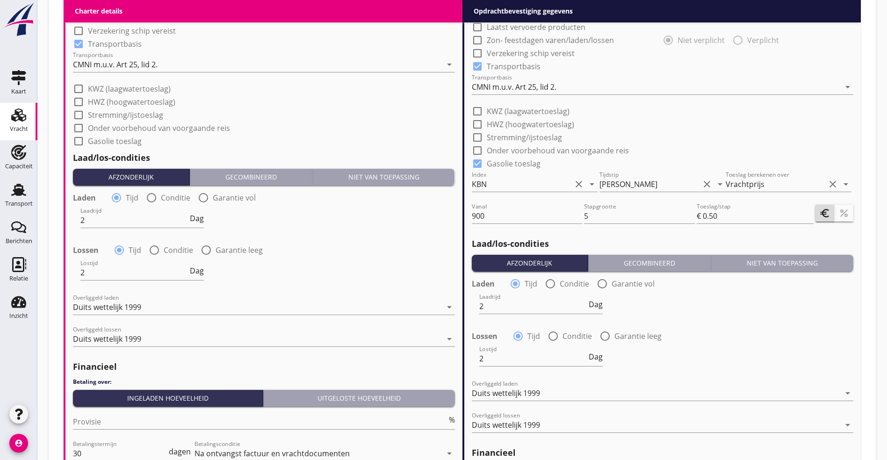
click at [727, 228] on div at bounding box center [755, 230] width 117 height 6
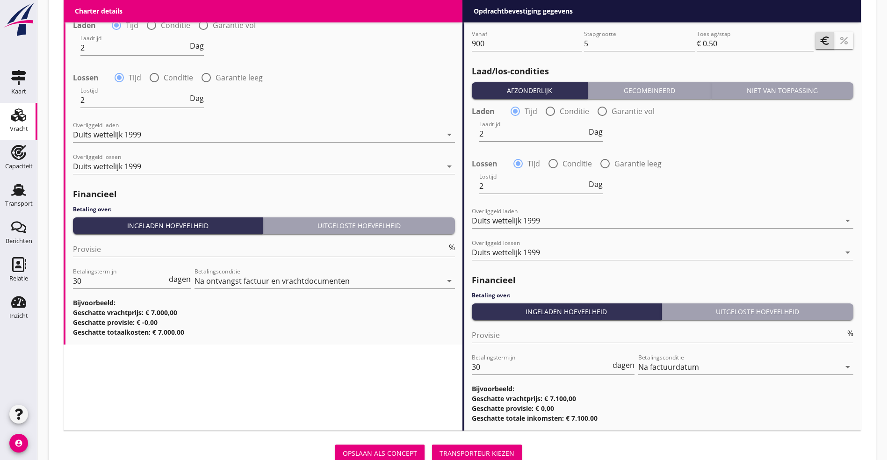
scroll to position [1056, 0]
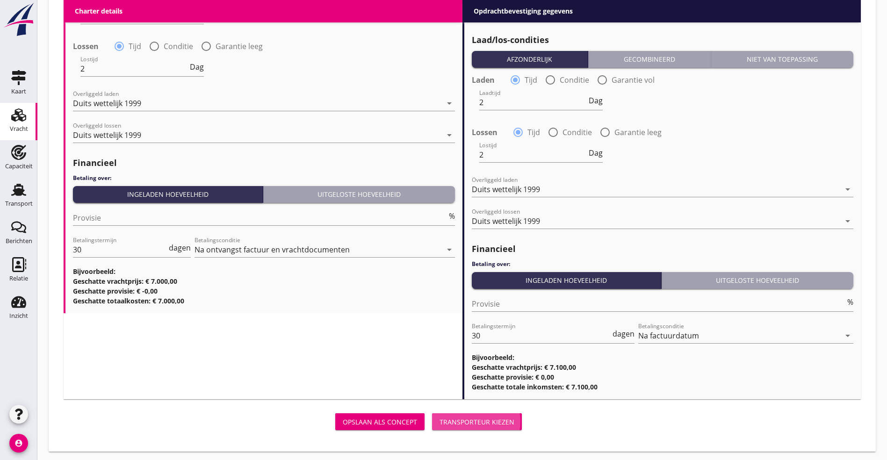
click at [440, 420] on div "Transporteur kiezen" at bounding box center [477, 422] width 75 height 10
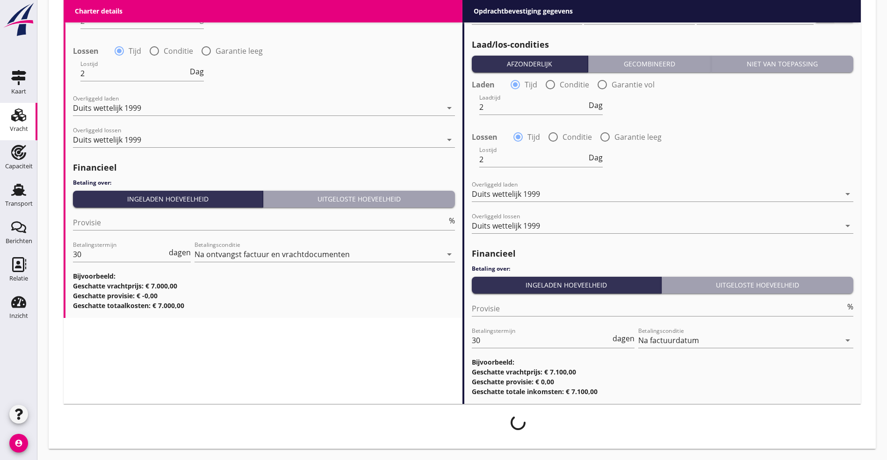
scroll to position [1049, 0]
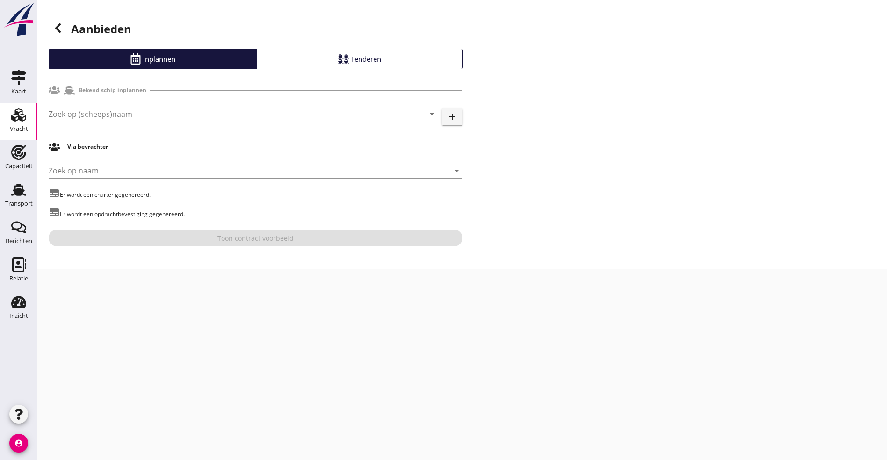
click at [228, 120] on input "Zoek op (scheeps)naam" at bounding box center [230, 114] width 363 height 15
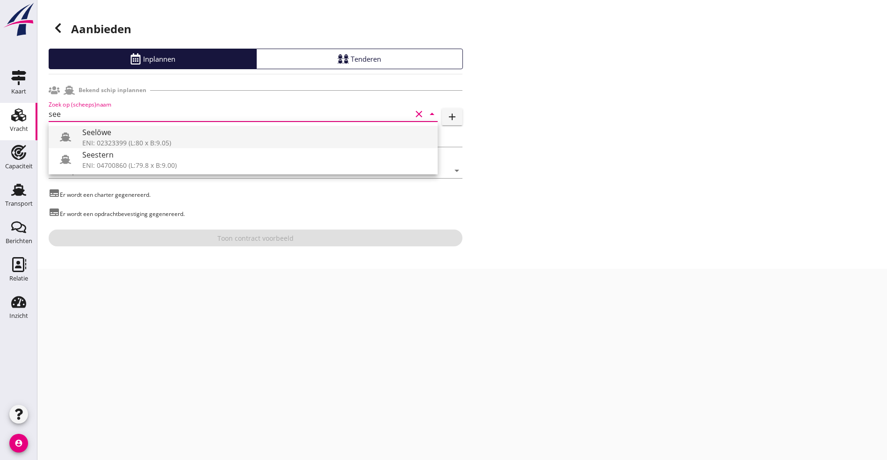
click at [133, 137] on div "Seelöwe" at bounding box center [256, 132] width 348 height 11
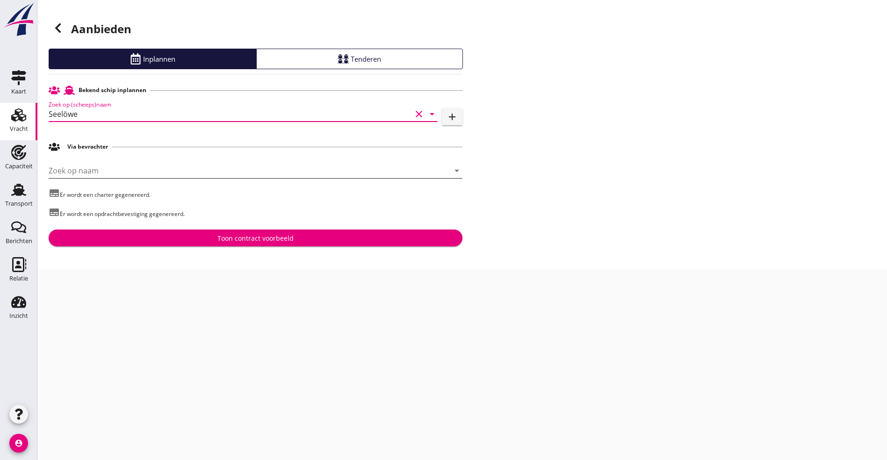
type input "Seelöwe"
click at [229, 170] on input "Zoek op naam" at bounding box center [243, 170] width 388 height 15
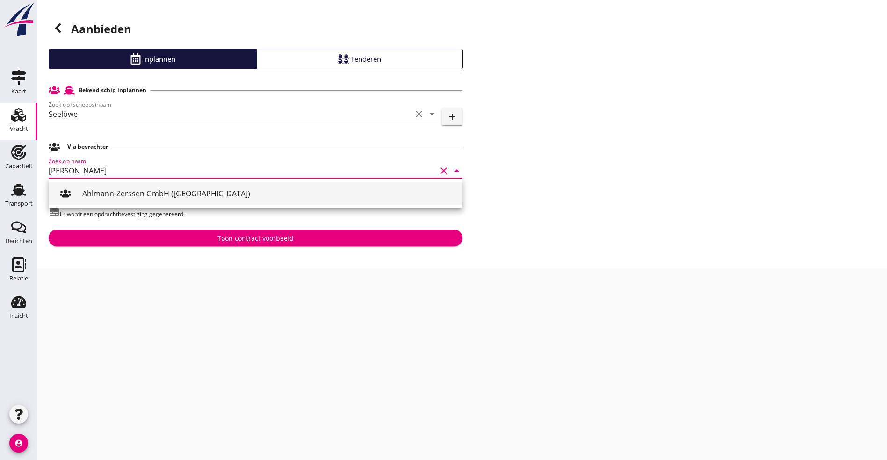
click at [179, 194] on div "Ahlmann-Zerssen GmbH ([GEOGRAPHIC_DATA])" at bounding box center [268, 193] width 373 height 11
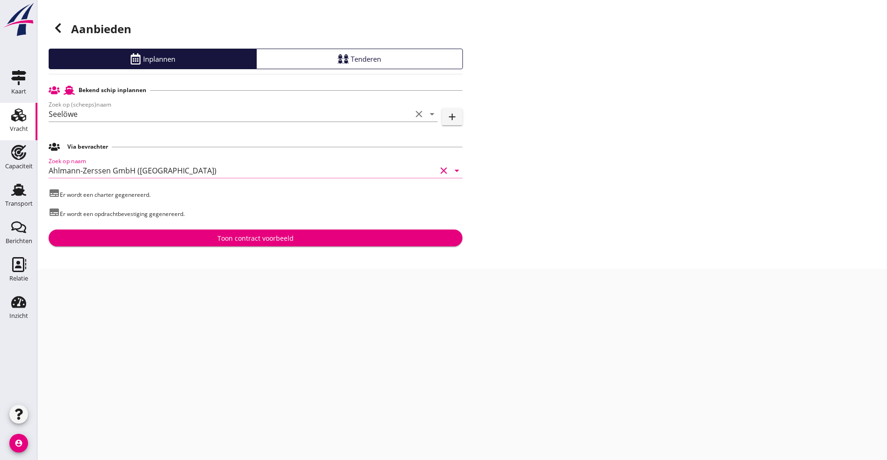
type input "Ahlmann-Zerssen GmbH ([GEOGRAPHIC_DATA])"
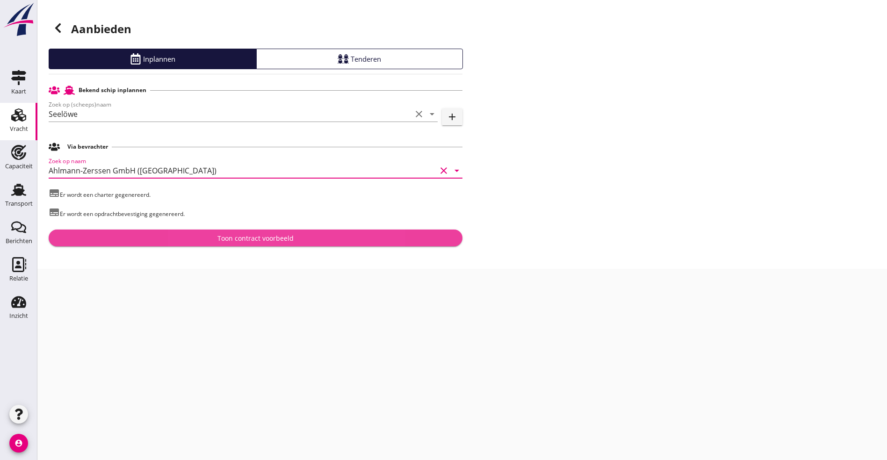
click at [195, 232] on button "Toon contract voorbeeld" at bounding box center [256, 238] width 414 height 17
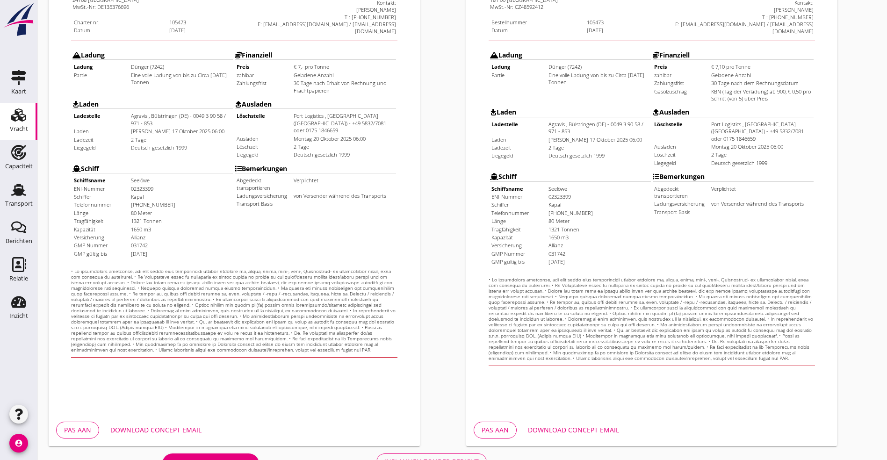
scroll to position [232, 0]
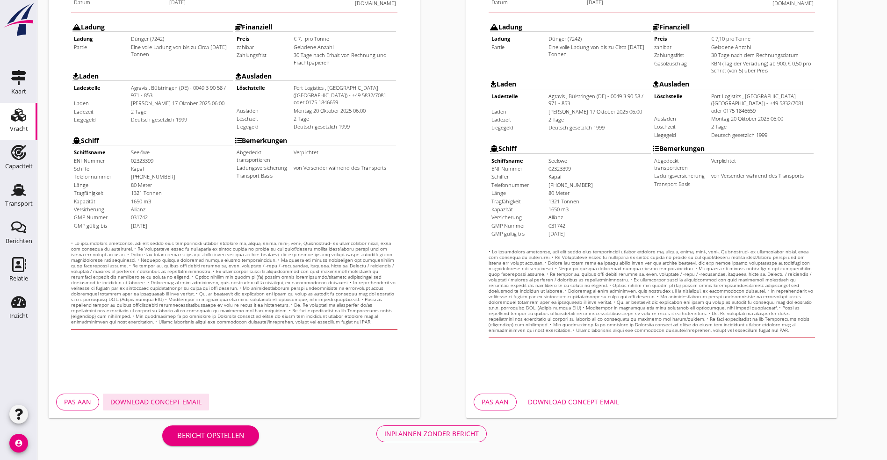
click at [176, 400] on div "Download concept email" at bounding box center [155, 402] width 91 height 10
